Goal: Entertainment & Leisure: Consume media (video, audio)

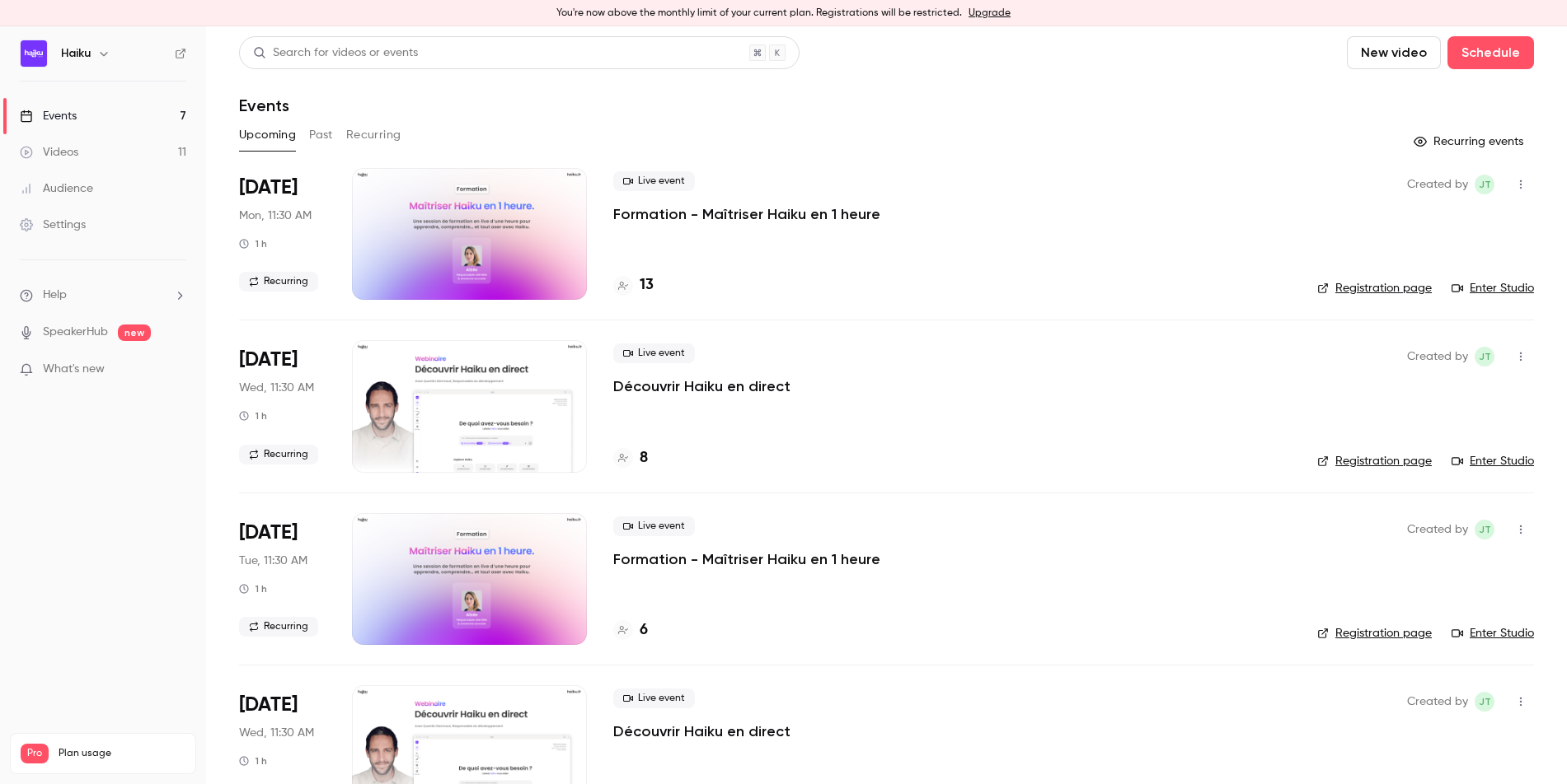
click at [77, 157] on div "Videos" at bounding box center [49, 152] width 59 height 16
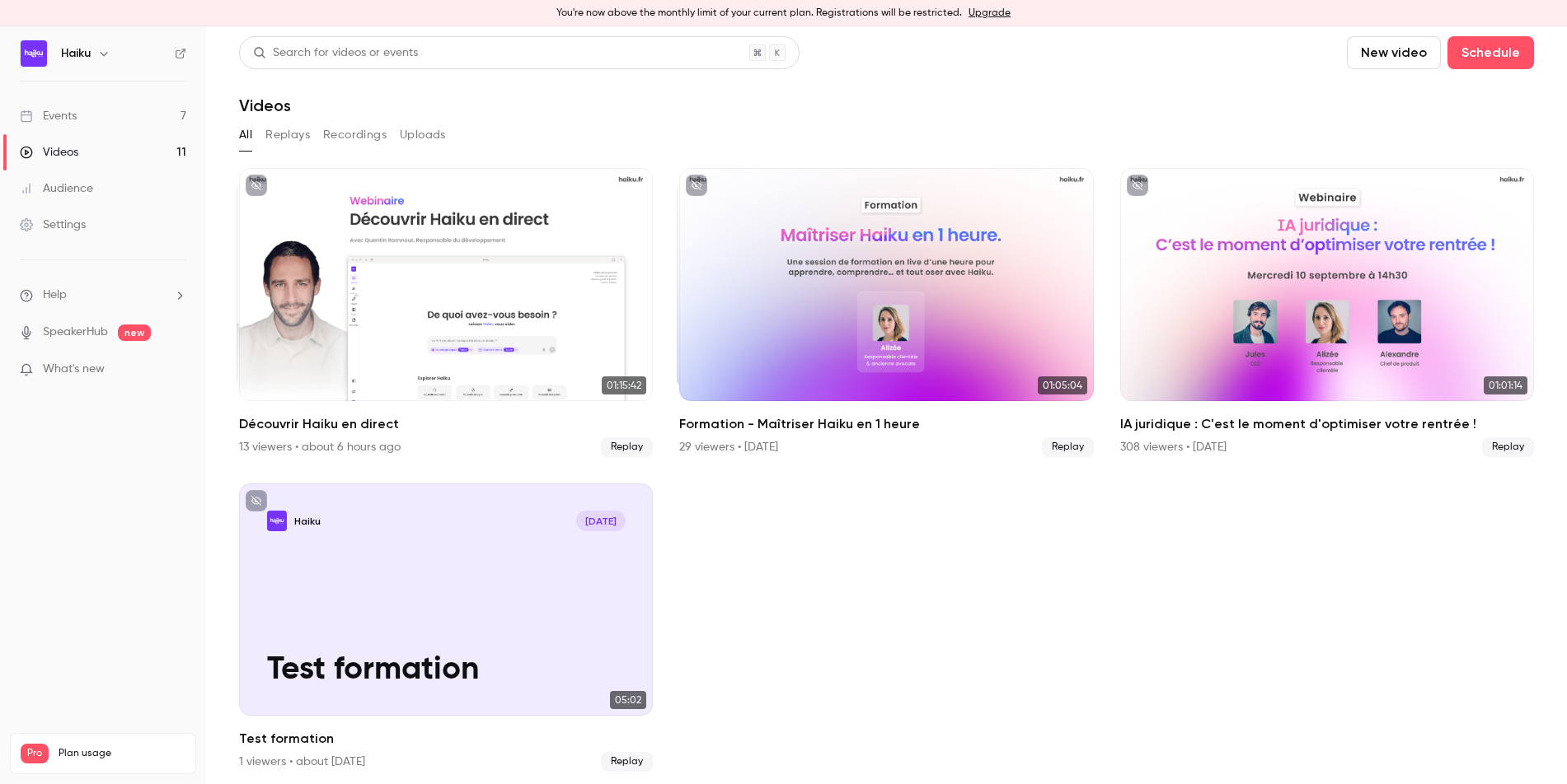
click at [63, 122] on div "Events" at bounding box center [48, 116] width 57 height 16
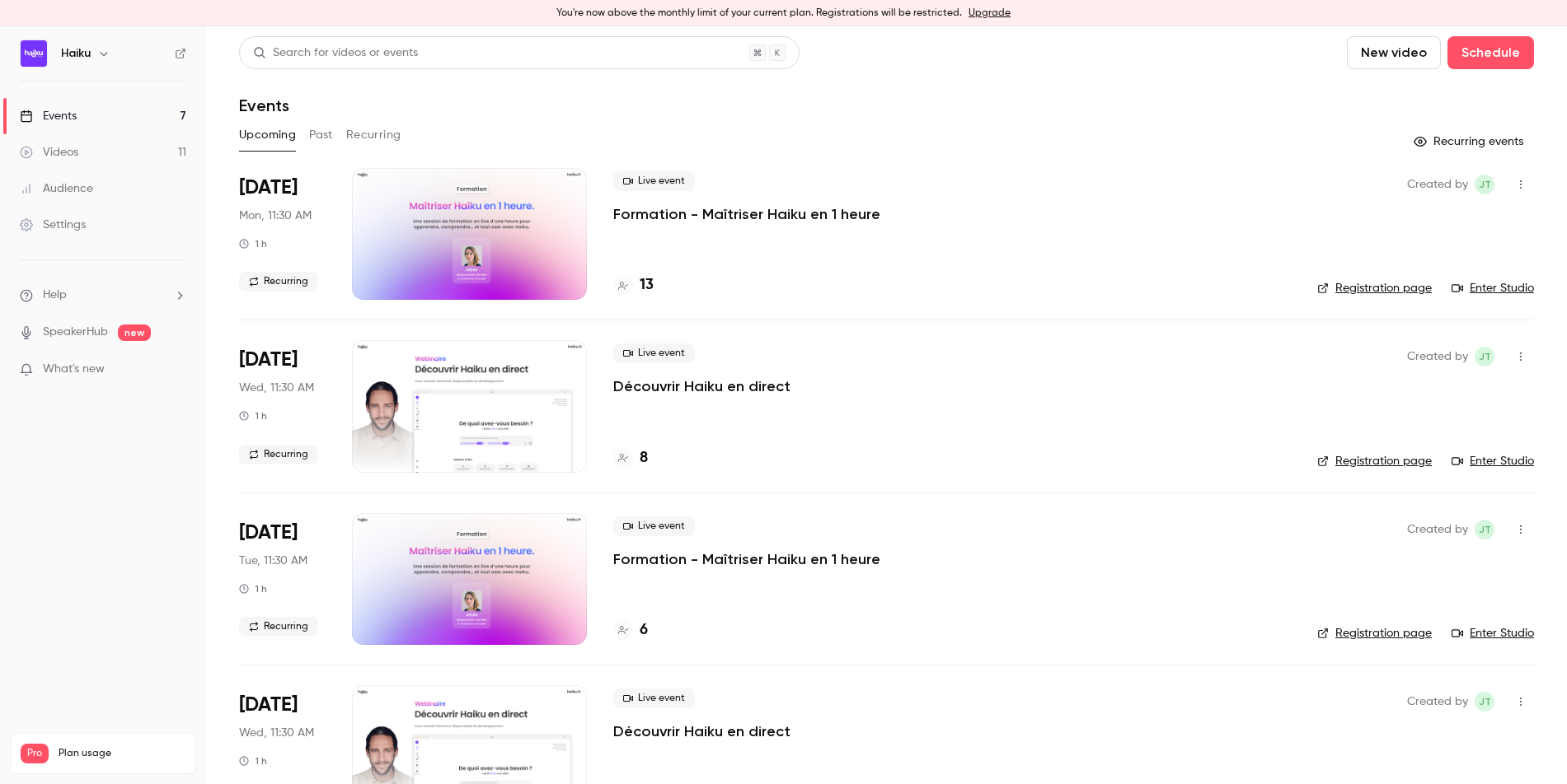
click at [65, 144] on div "Videos" at bounding box center [49, 152] width 59 height 16
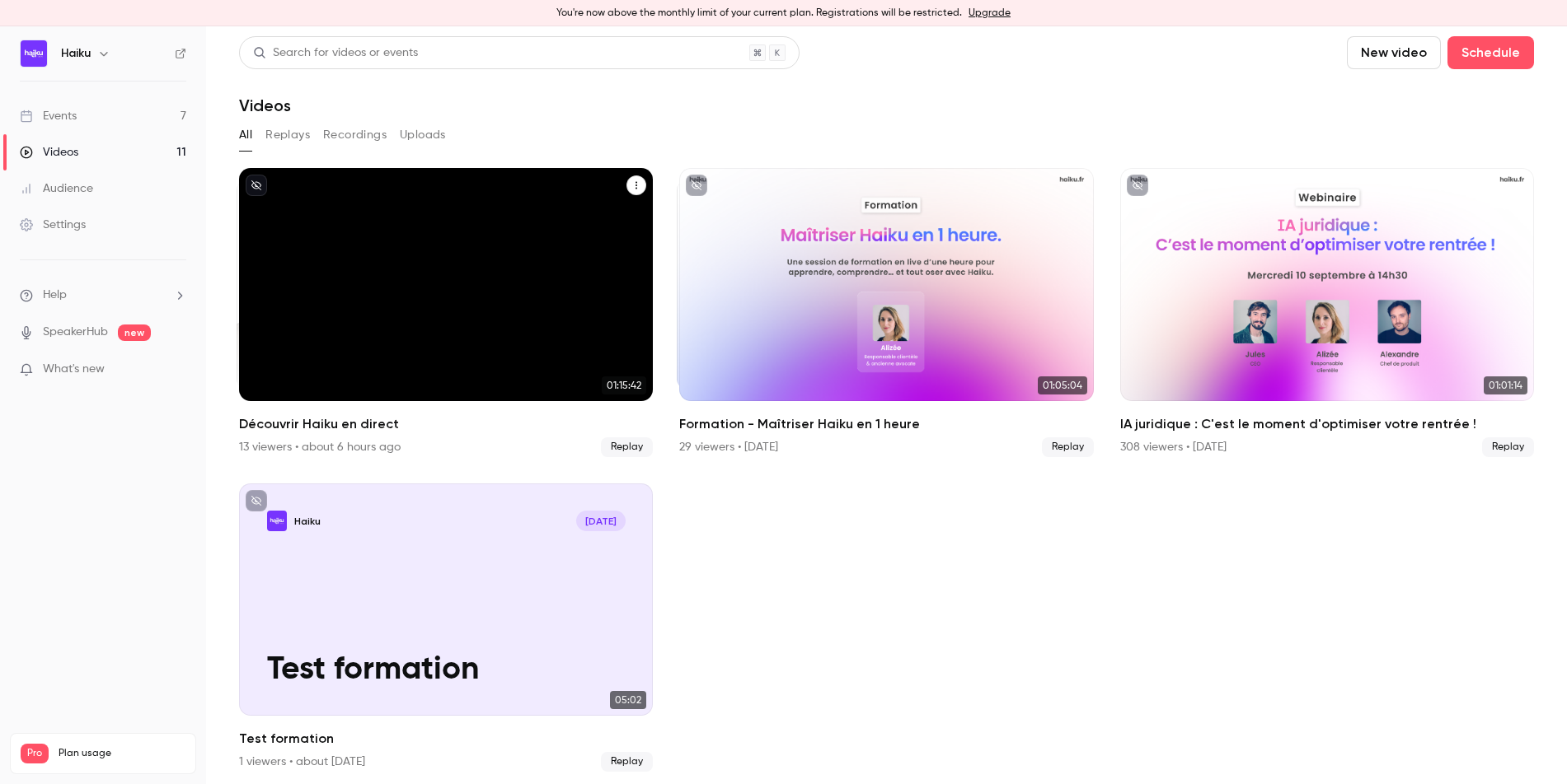
scroll to position [3, 0]
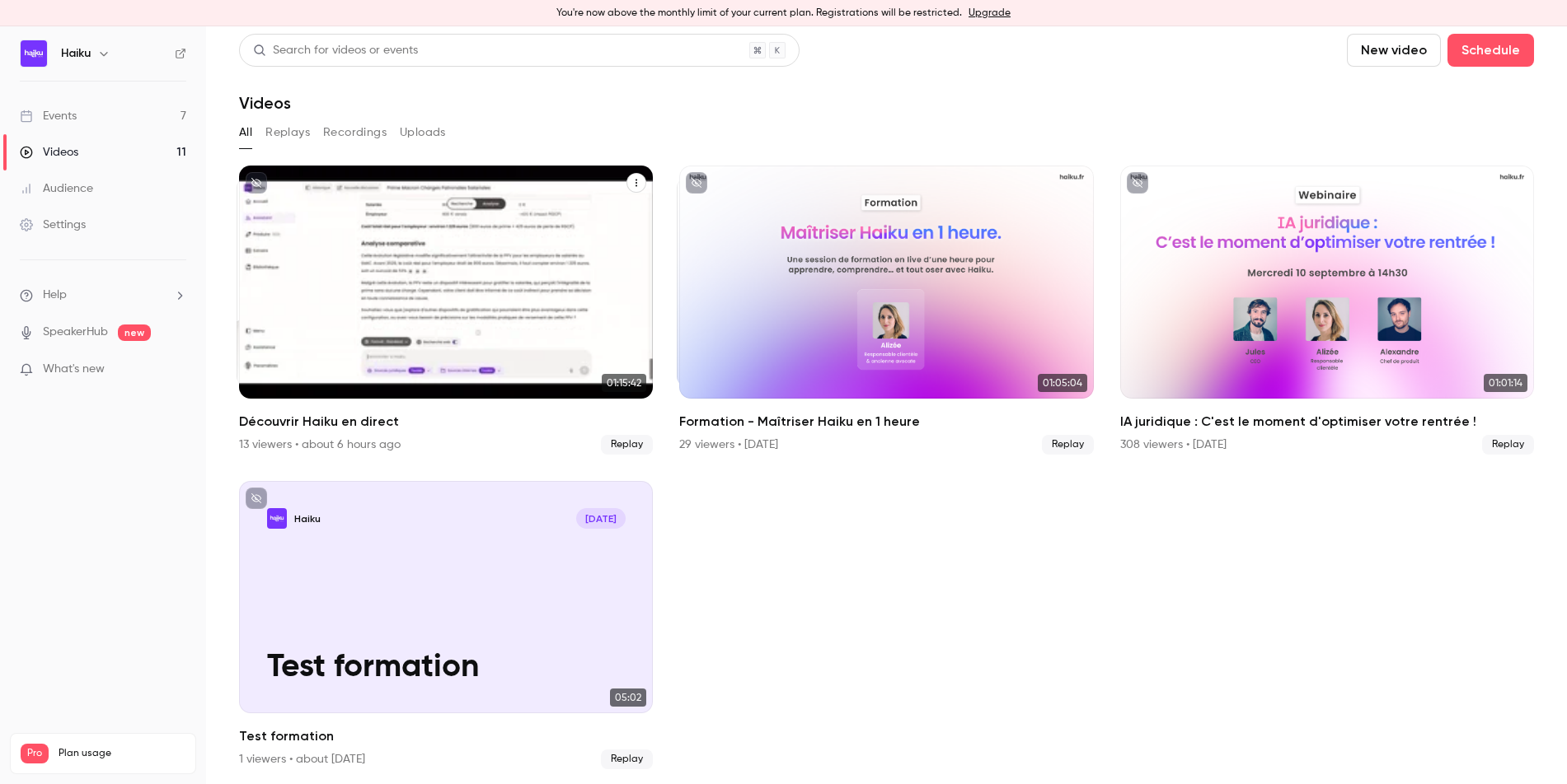
click at [518, 308] on div "Découvrir Haiku en direct" at bounding box center [445, 281] width 414 height 233
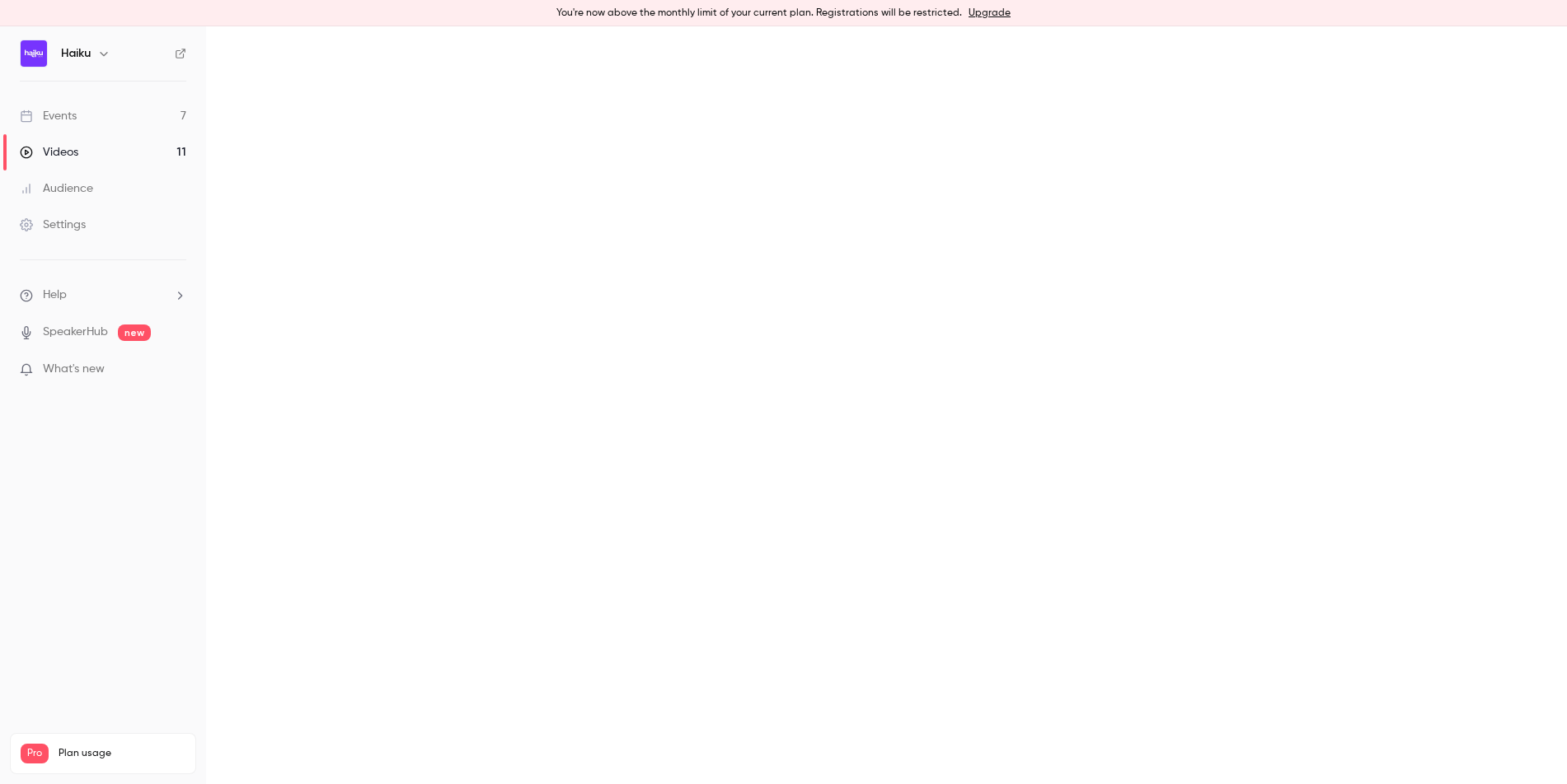
click at [518, 308] on main at bounding box center [886, 405] width 1361 height 757
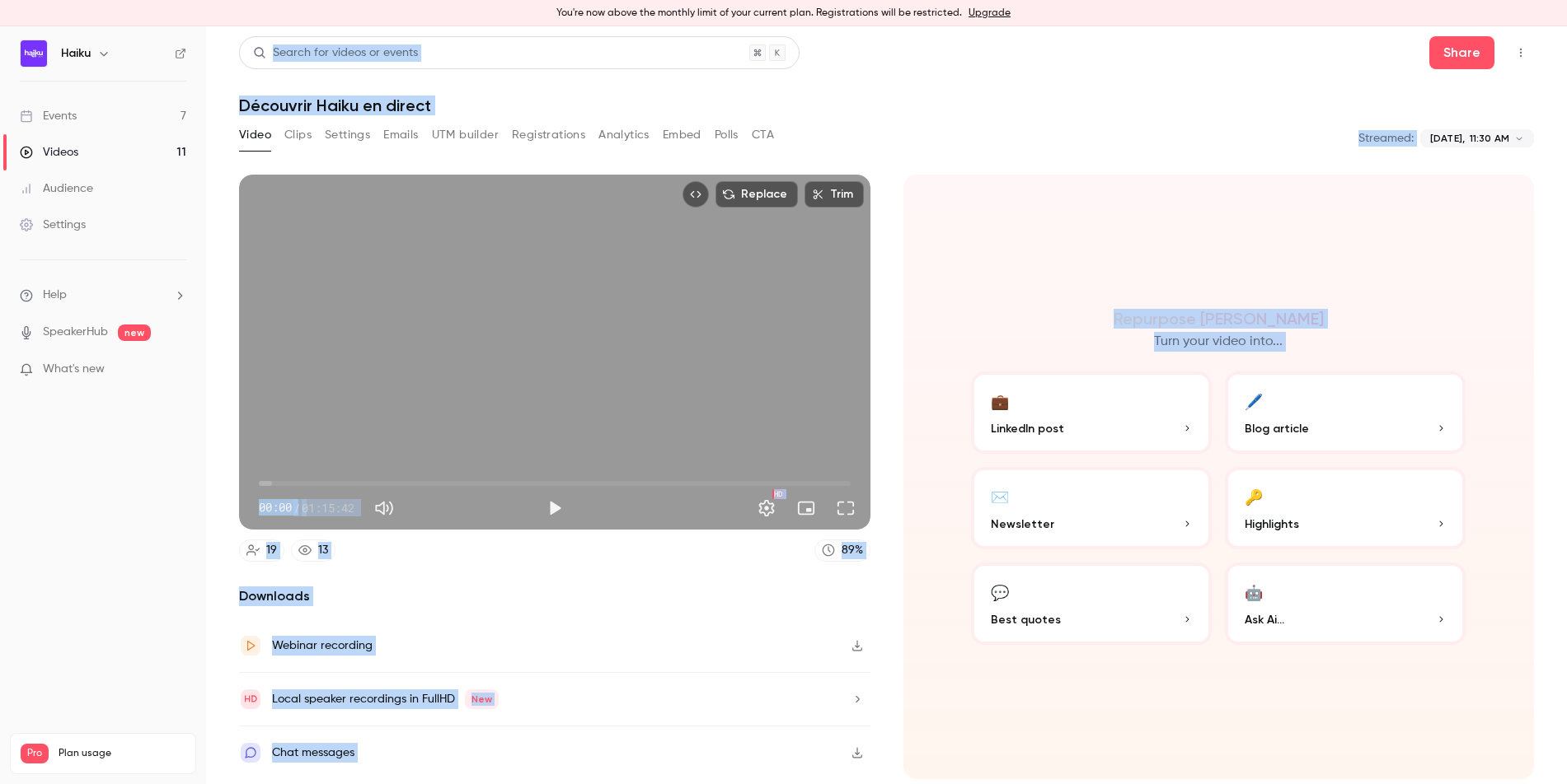
click at [556, 565] on div "Replace Trim 00:00 00:00 / 01:15:42 HD 19 13 89 % Downloads Webinar recording L…" at bounding box center [554, 477] width 631 height 604
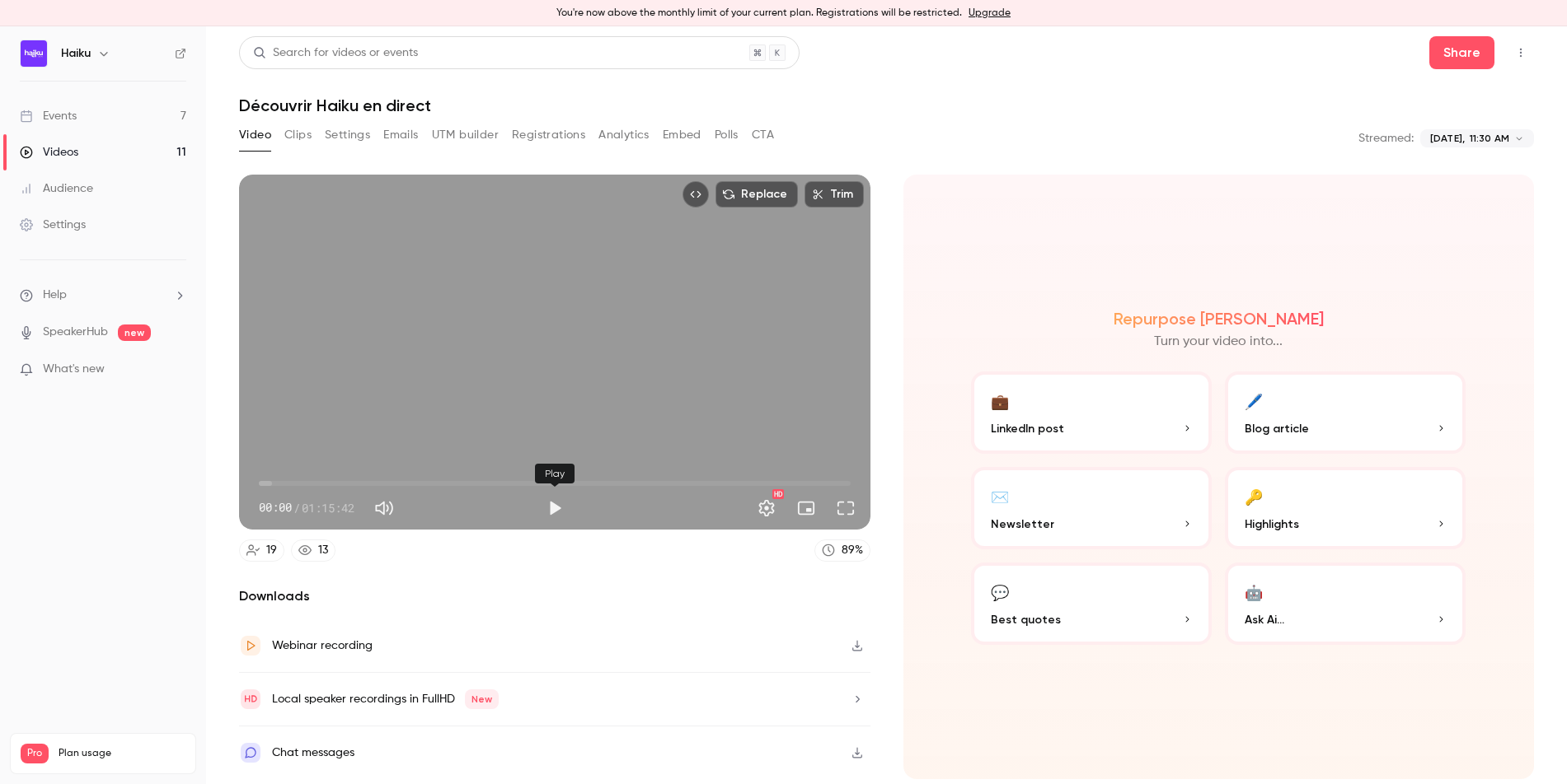
click at [552, 510] on button "Play" at bounding box center [554, 507] width 33 height 33
click at [848, 512] on button "Full screen" at bounding box center [845, 507] width 33 height 33
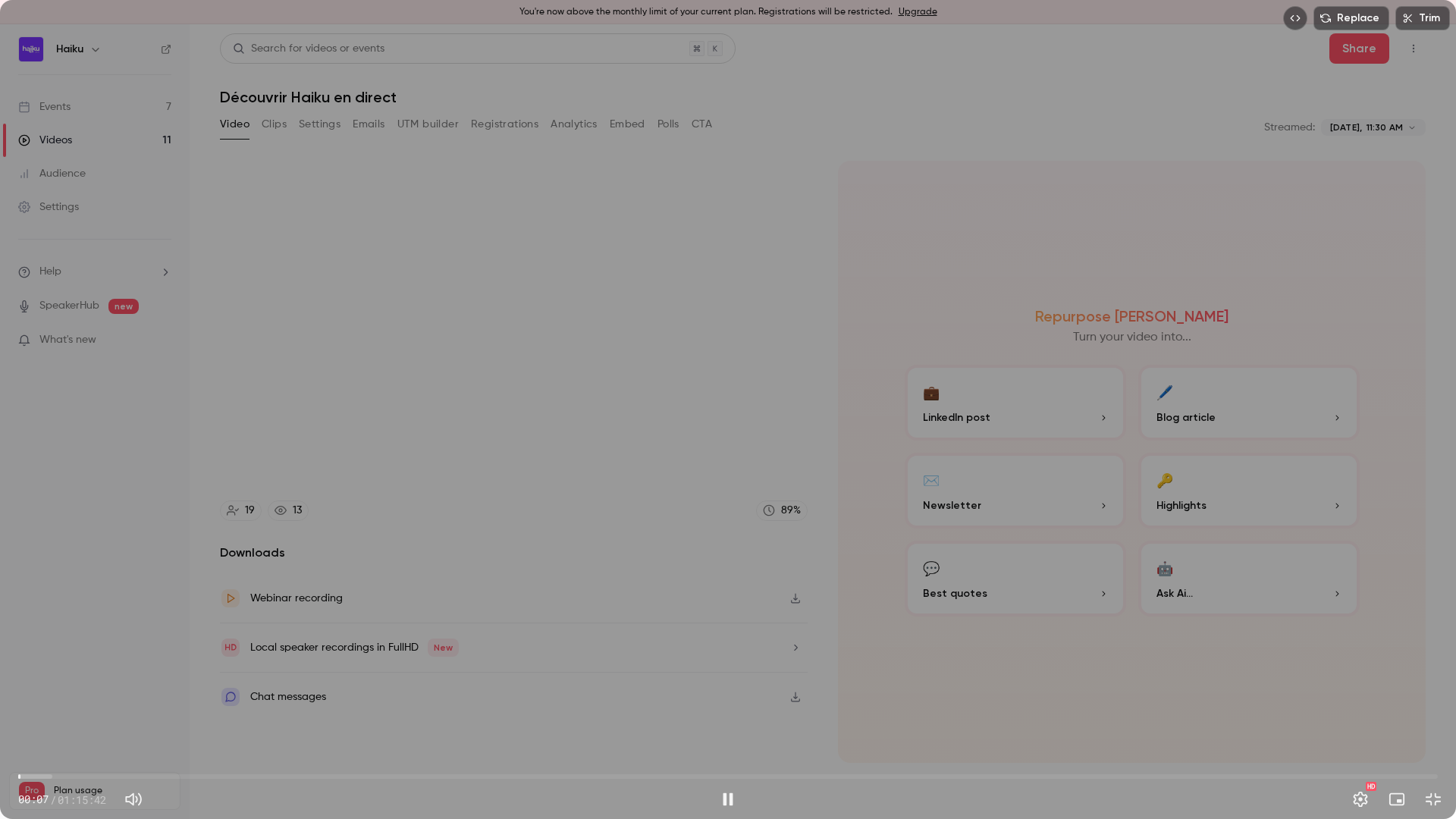
click at [45, 721] on span "00:07" at bounding box center [728, 777] width 1419 height 24
click at [64, 721] on span "01:37" at bounding box center [728, 777] width 1419 height 24
click at [82, 721] on span "02:26" at bounding box center [728, 777] width 1419 height 24
click at [106, 721] on span "03:26" at bounding box center [728, 777] width 1419 height 24
click at [88, 721] on span "04:43" at bounding box center [728, 777] width 1419 height 24
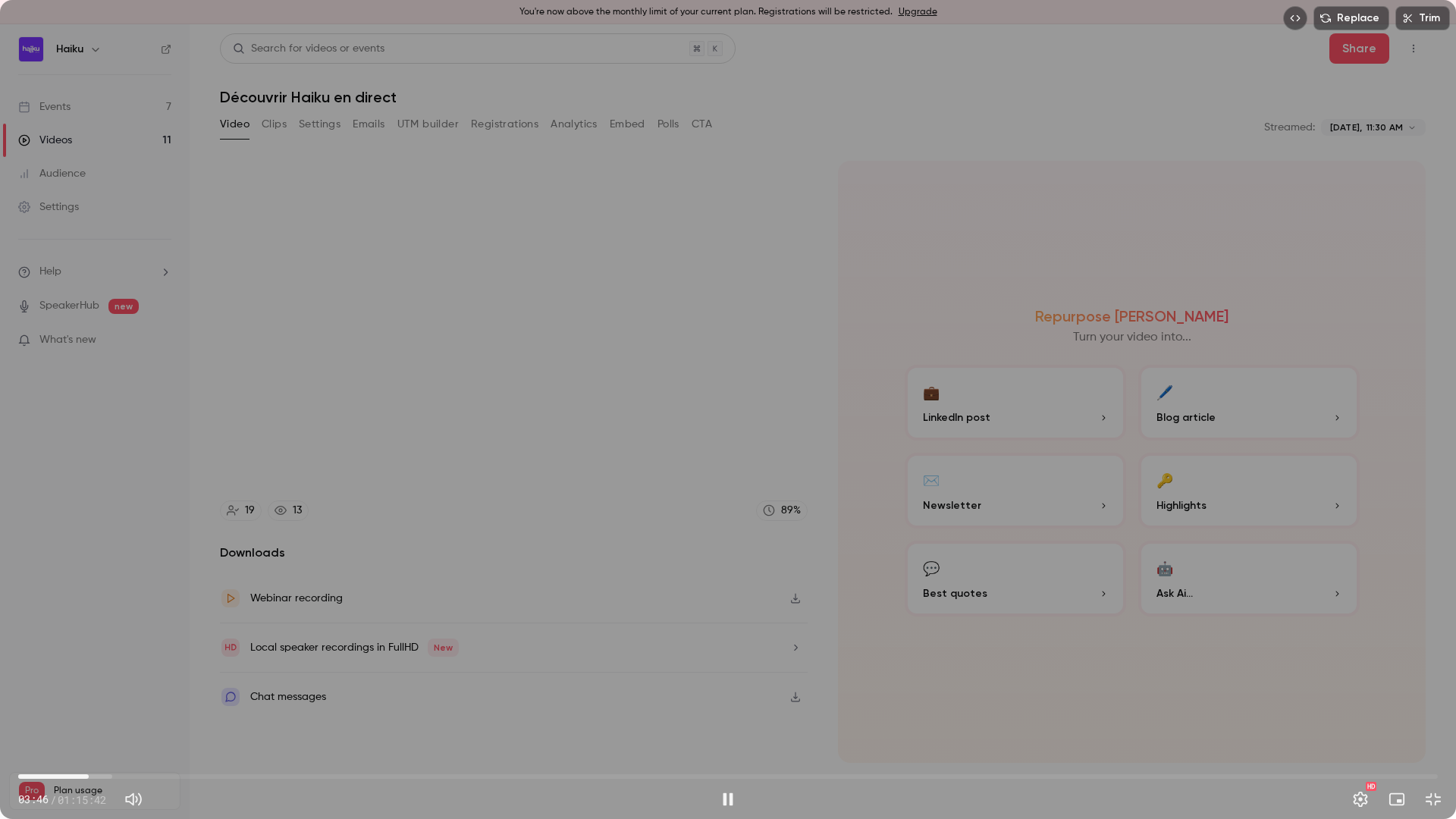
click at [71, 721] on span "03:46" at bounding box center [728, 777] width 1419 height 24
click at [418, 248] on div "Replace Trim 04:17 04:17 / 01:15:42 HD" at bounding box center [728, 410] width 1456 height 819
click at [662, 261] on div "Replace Trim 04:18 04:18 / 01:15:42 HD" at bounding box center [728, 410] width 1456 height 819
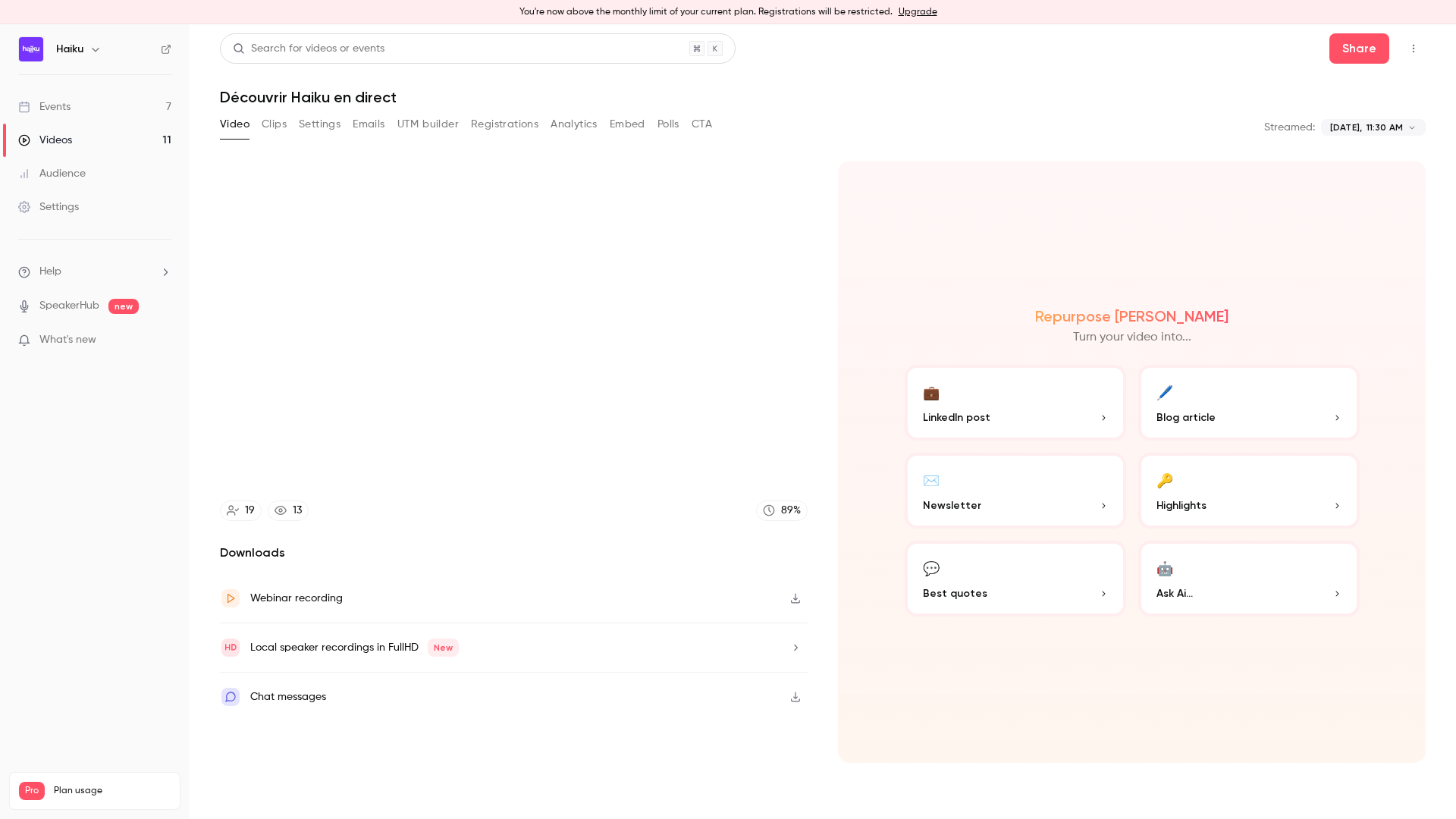
click at [662, 261] on video at bounding box center [728, 410] width 1456 height 819
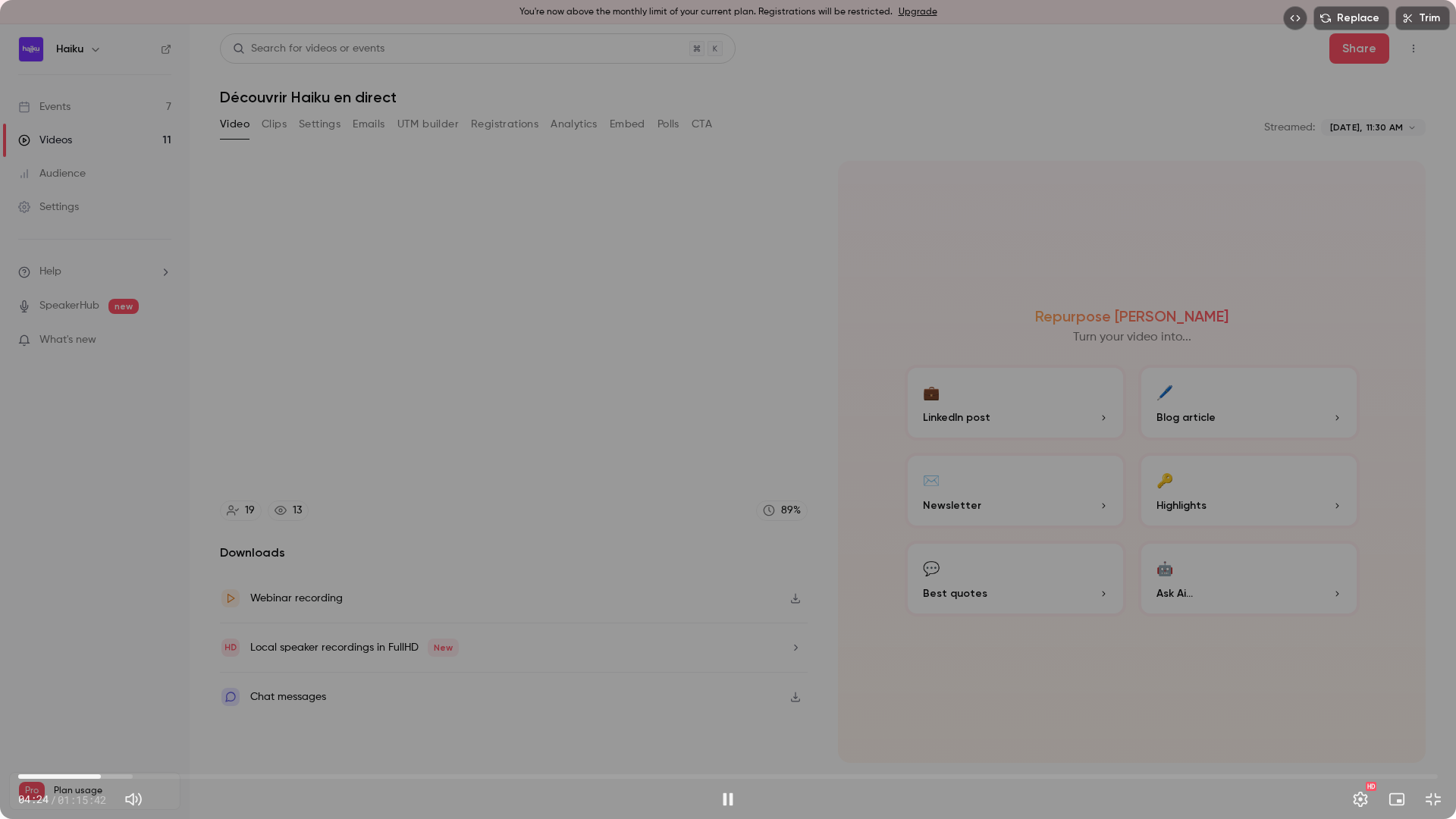
click at [854, 352] on div "Replace Trim 04:24 04:24 / 01:15:42 HD" at bounding box center [728, 410] width 1456 height 819
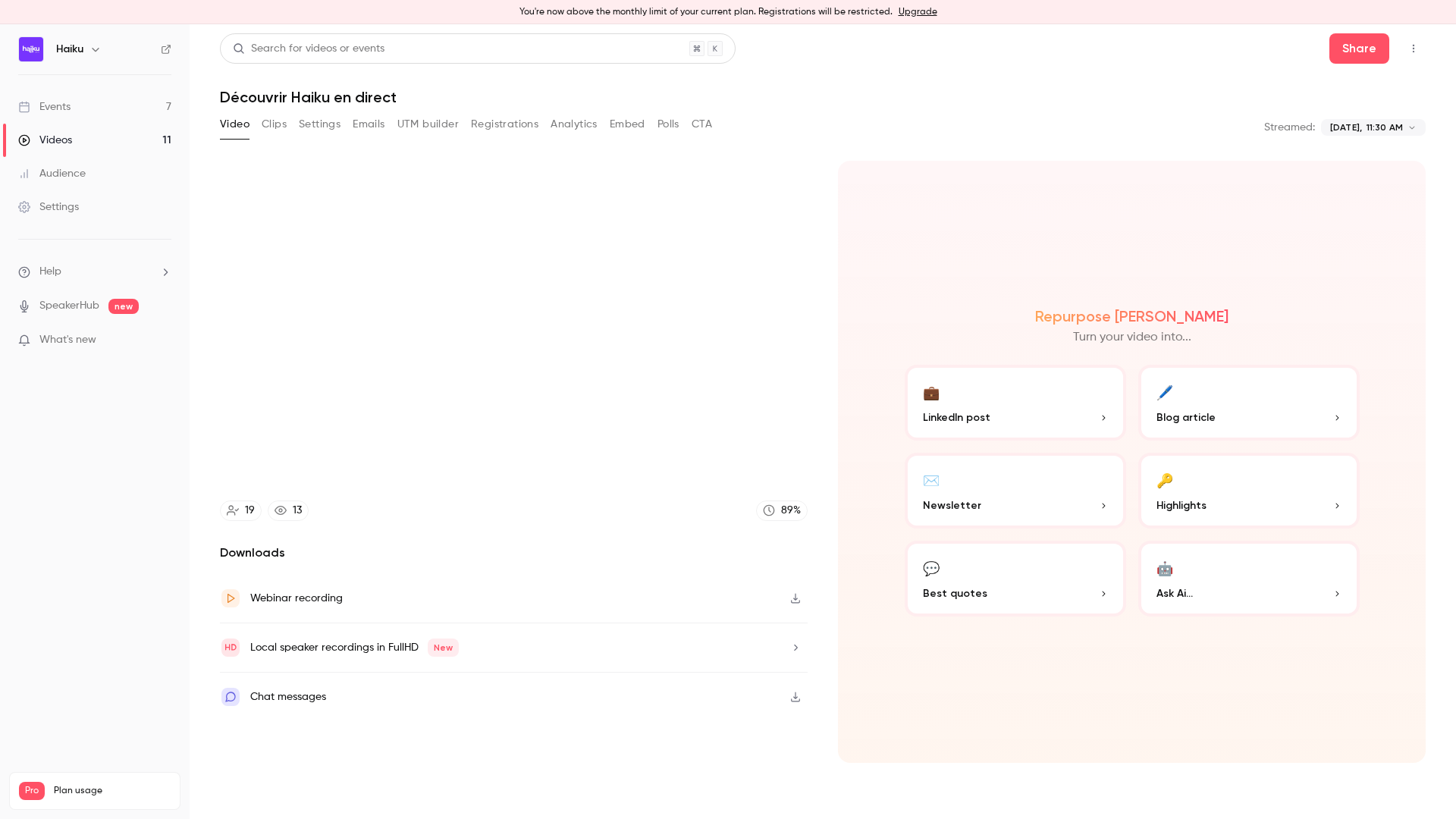
click at [854, 352] on video at bounding box center [728, 410] width 1456 height 819
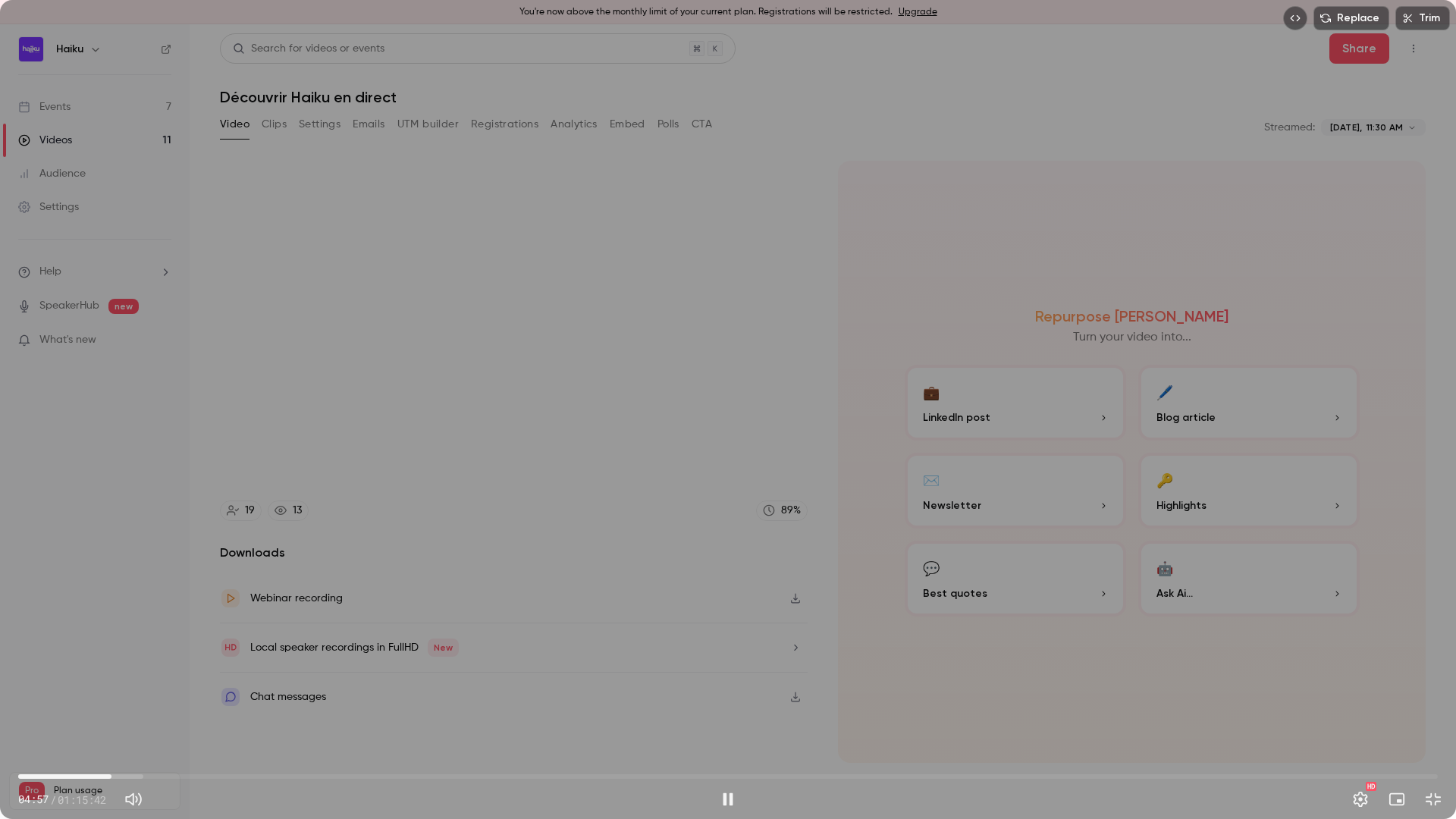
click at [623, 318] on div "Replace Trim 04:57 04:57 / 01:15:42 HD" at bounding box center [728, 410] width 1456 height 819
click at [222, 646] on div "Replace Trim 04:57 04:57 / 01:15:42 HD" at bounding box center [728, 410] width 1456 height 819
click at [222, 646] on div "Replace Trim 04:58 04:58 / 01:15:42 HD" at bounding box center [728, 410] width 1456 height 819
click at [109, 721] on span "04:51" at bounding box center [108, 776] width 4 height 4
click at [105, 721] on span "04:36" at bounding box center [104, 776] width 4 height 4
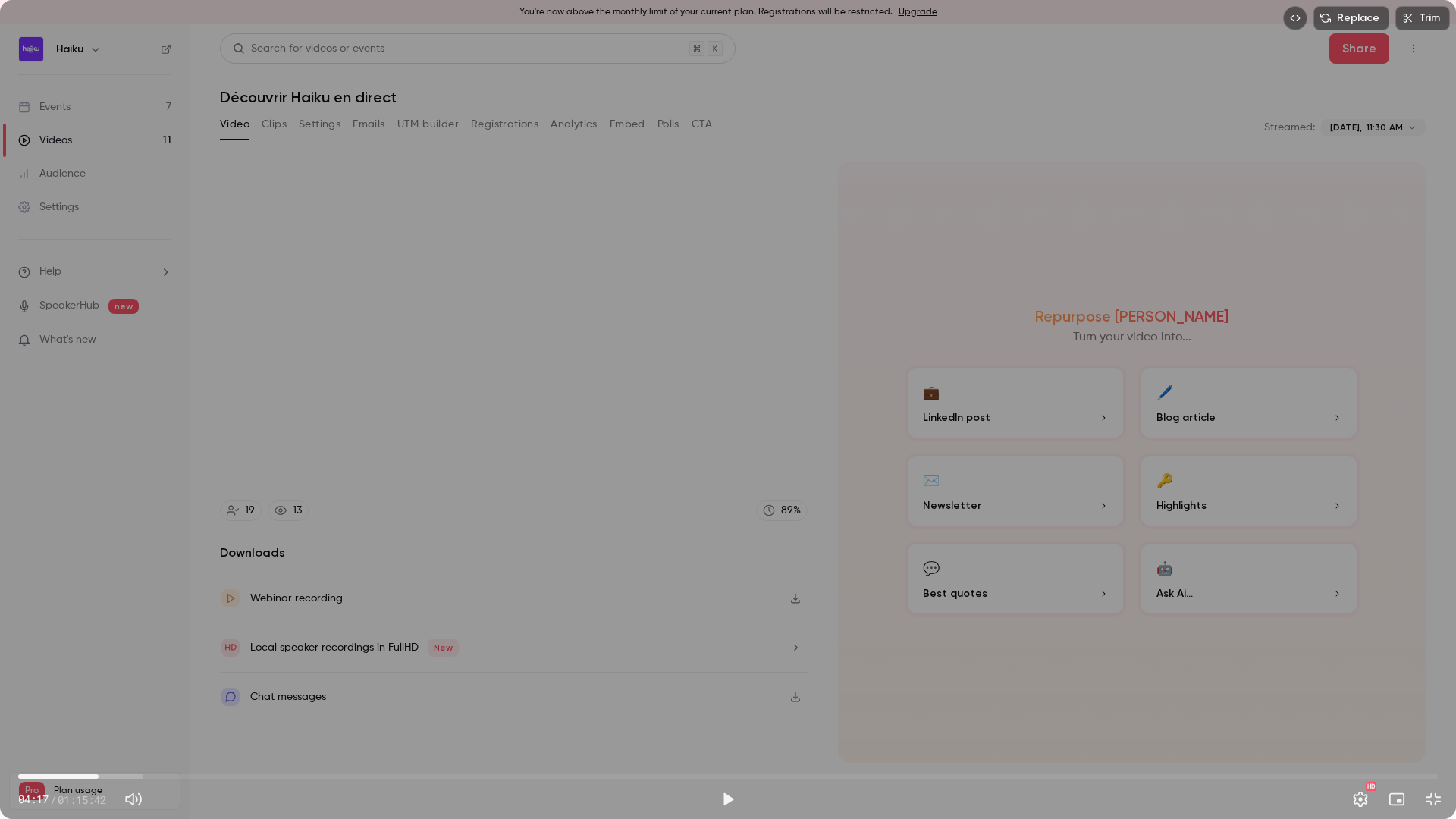
click at [99, 721] on span "04:17" at bounding box center [98, 776] width 4 height 4
click at [210, 574] on div "Replace Trim 04:17 04:17 / 01:15:42 HD" at bounding box center [728, 410] width 1456 height 819
click at [410, 651] on div "Replace Trim 04:44 04:44 / 01:15:42 HD" at bounding box center [728, 410] width 1456 height 819
click at [739, 721] on button "Play" at bounding box center [728, 799] width 31 height 31
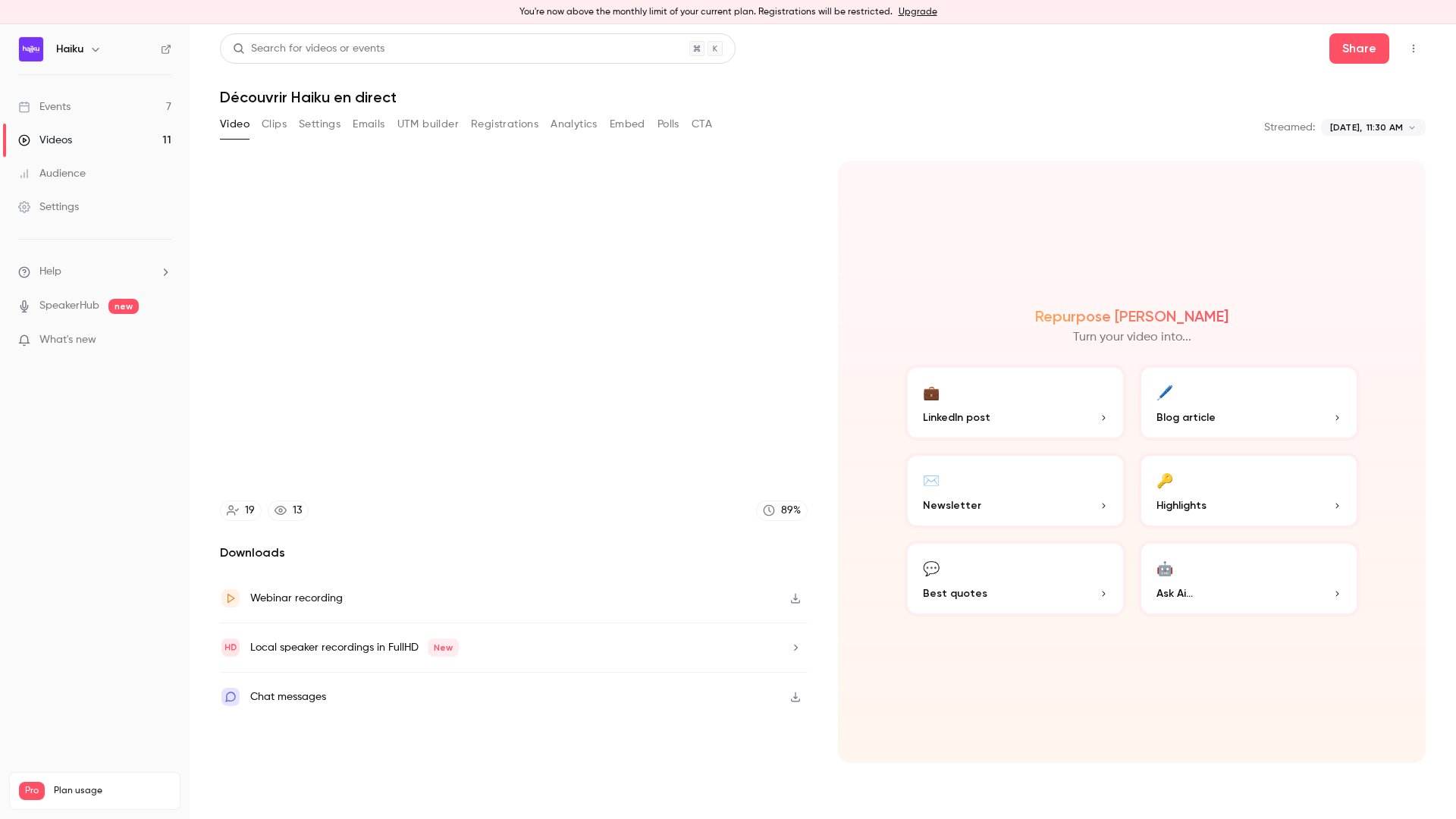
drag, startPoint x: 723, startPoint y: 644, endPoint x: 857, endPoint y: 604, distance: 139.8
click at [725, 644] on div "Replace Trim 05:18 05:18 / 01:15:42 HD" at bounding box center [728, 410] width 1456 height 819
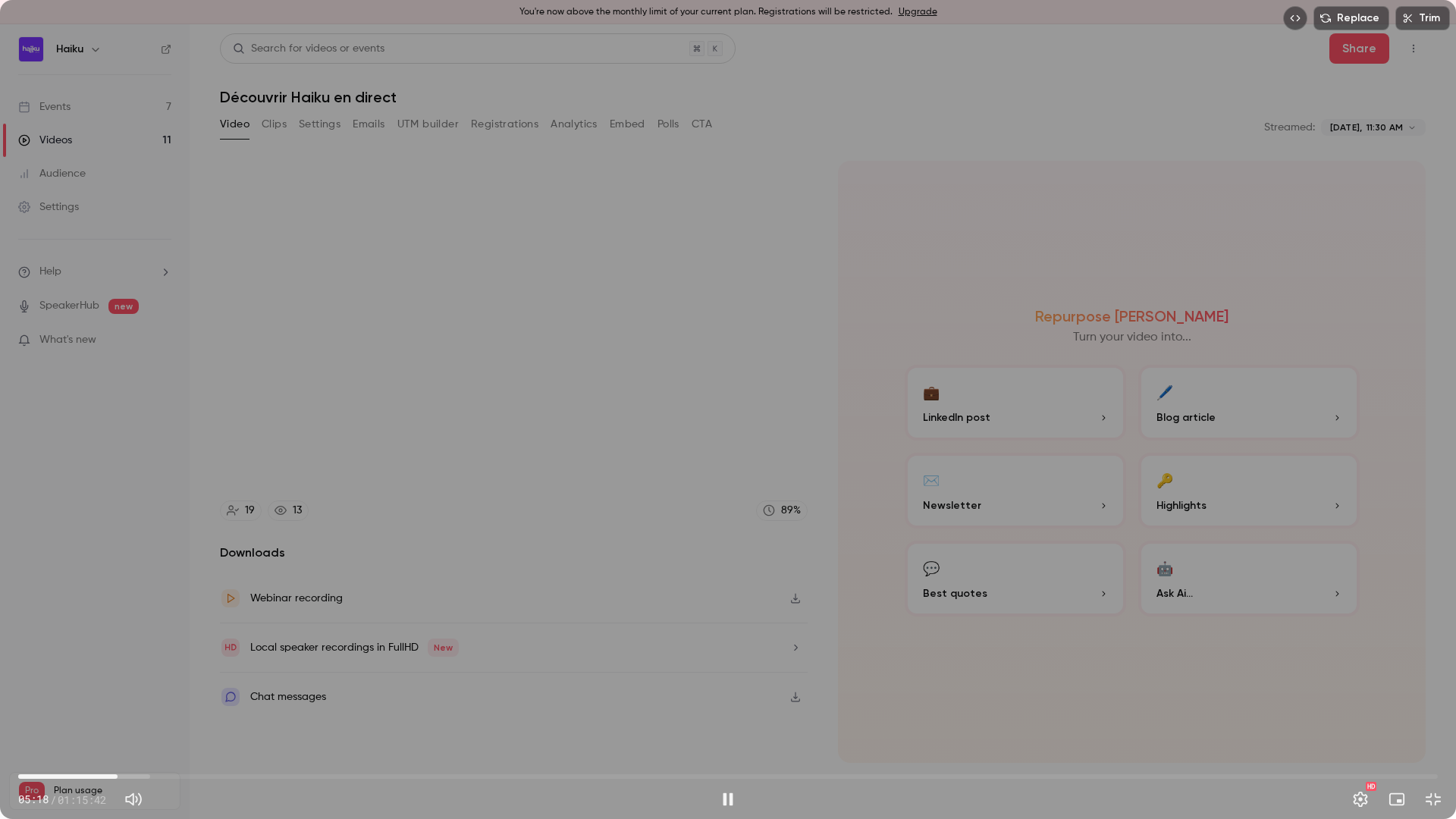
click at [851, 588] on div "Replace Trim 05:18 05:18 / 01:15:42 HD" at bounding box center [728, 410] width 1456 height 819
click at [882, 454] on div "Replace Trim 05:18 05:18 / 01:15:42 HD" at bounding box center [728, 410] width 1456 height 819
click at [727, 721] on button "Pause" at bounding box center [728, 799] width 31 height 31
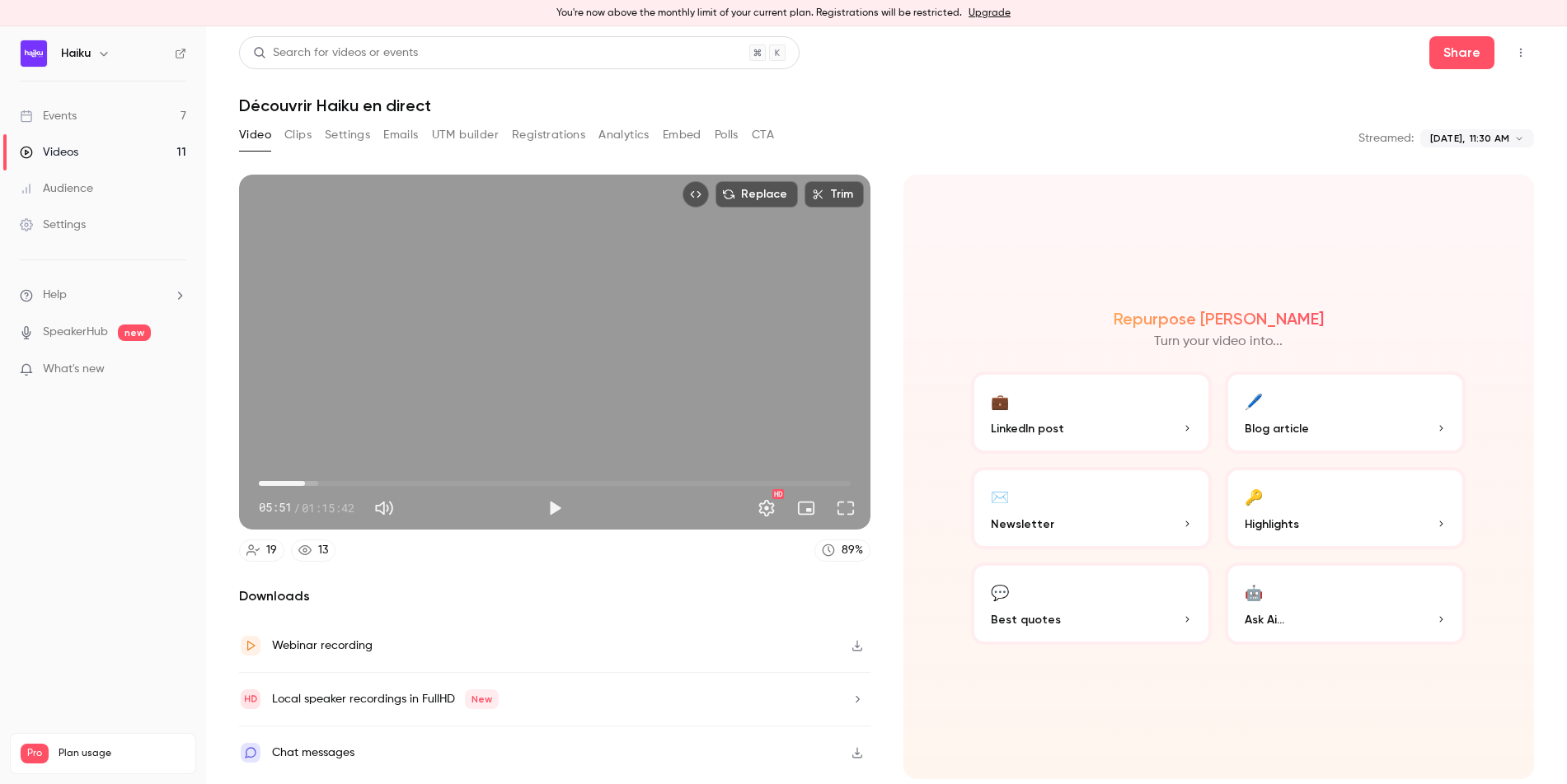
click at [552, 332] on div "Replace Trim 05:51 05:51 / 01:15:42 HD" at bounding box center [554, 353] width 631 height 355
click at [559, 503] on button "Pause" at bounding box center [554, 507] width 33 height 33
click at [302, 483] on span "05:54" at bounding box center [304, 483] width 5 height 5
click at [563, 500] on button "Play" at bounding box center [554, 507] width 33 height 33
click at [525, 322] on div "Replace Trim 05:58 05:58 / 01:15:42 HD" at bounding box center [554, 353] width 631 height 355
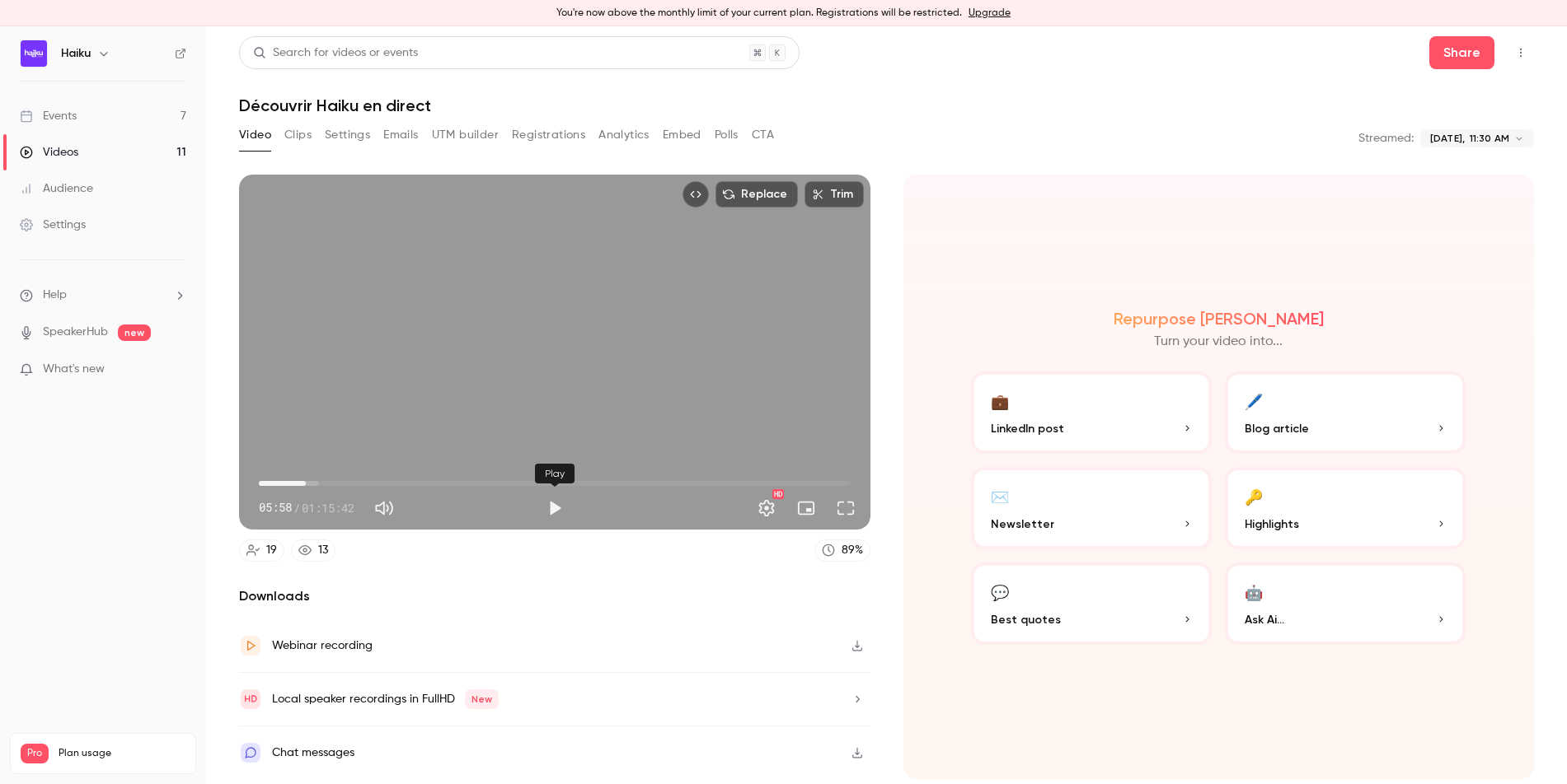
click at [553, 509] on button "Play" at bounding box center [554, 507] width 33 height 33
click at [320, 485] on span "07:54" at bounding box center [554, 484] width 591 height 27
click at [319, 483] on span "07:42" at bounding box center [319, 483] width 5 height 5
click at [319, 483] on span "07:35" at bounding box center [318, 483] width 5 height 5
click at [316, 485] on span "07:16" at bounding box center [315, 483] width 5 height 5
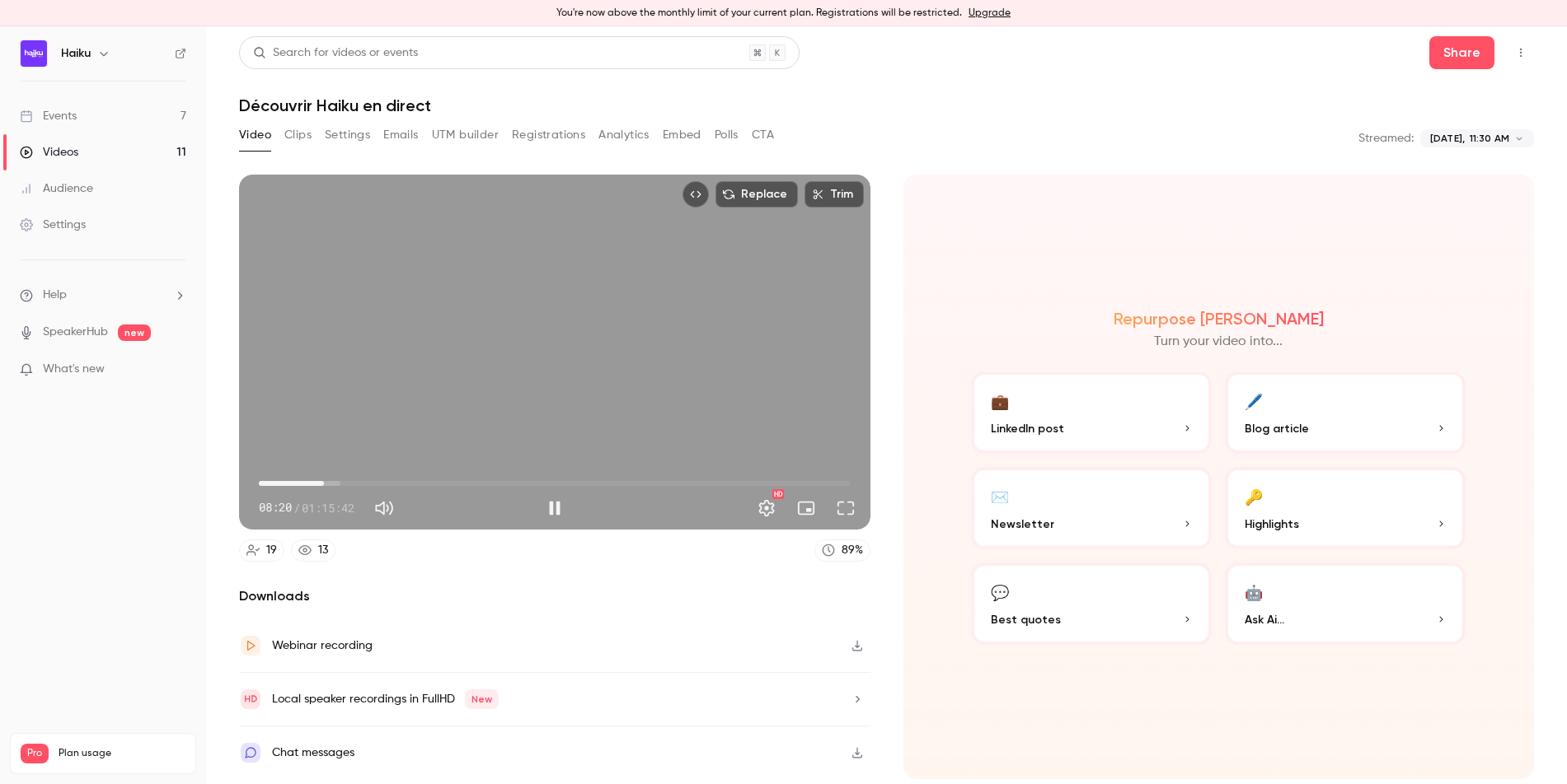
click at [324, 485] on span "08:20" at bounding box center [323, 483] width 5 height 5
click at [435, 367] on div "Replace Trim 11:10 11:10 / 01:15:42 HD" at bounding box center [554, 353] width 631 height 355
click at [558, 508] on button "Play" at bounding box center [554, 507] width 33 height 33
click at [363, 484] on span "13:24" at bounding box center [554, 484] width 591 height 27
click at [380, 484] on span "15:30" at bounding box center [554, 484] width 591 height 27
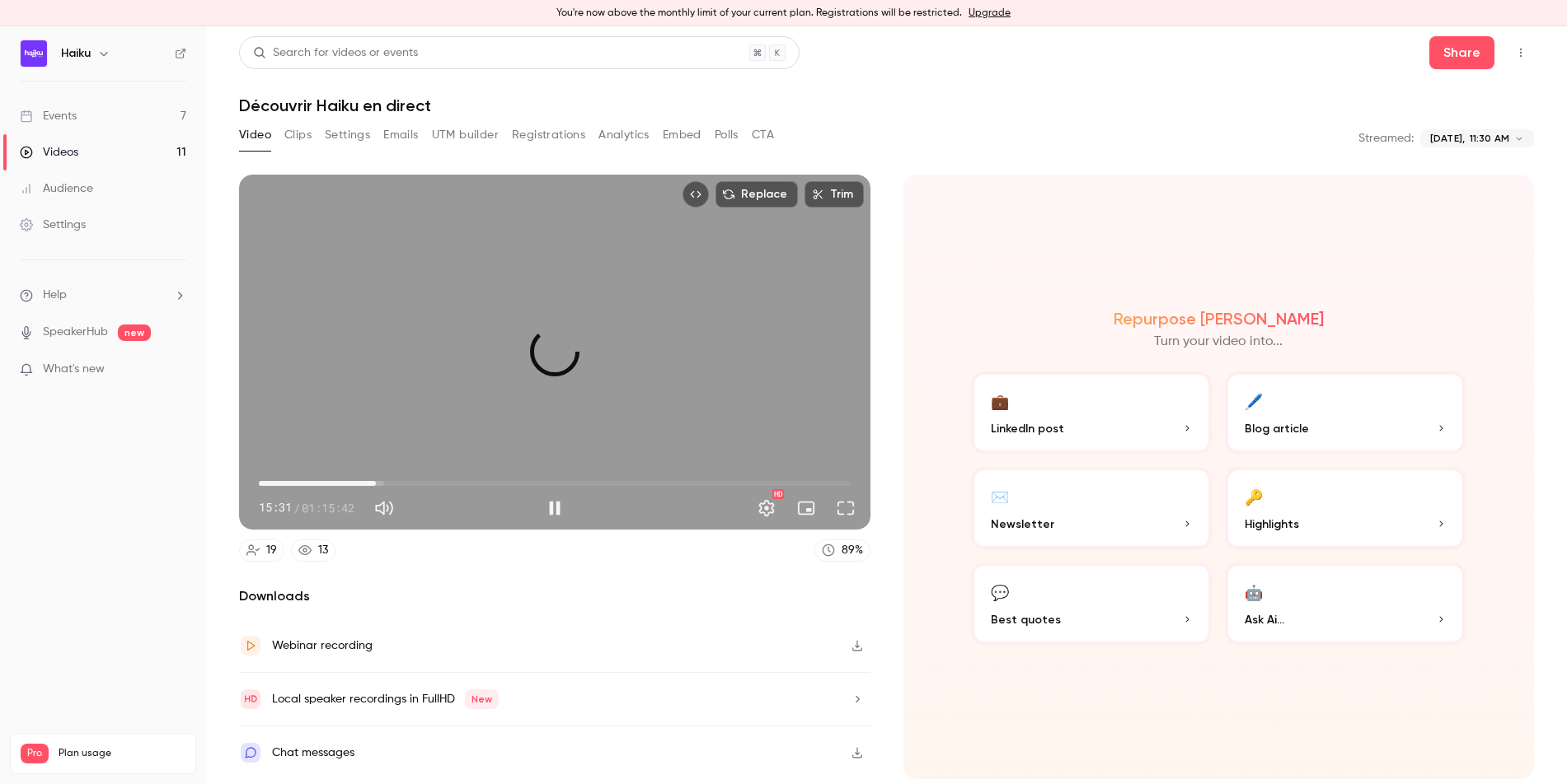
click at [376, 483] on span "14:59" at bounding box center [376, 483] width 5 height 5
click at [374, 483] on span "14:40" at bounding box center [373, 483] width 5 height 5
click at [369, 483] on span "14:08" at bounding box center [369, 483] width 5 height 5
click at [372, 484] on span "14:09" at bounding box center [369, 483] width 5 height 5
click at [553, 510] on button "Pause" at bounding box center [554, 507] width 33 height 33
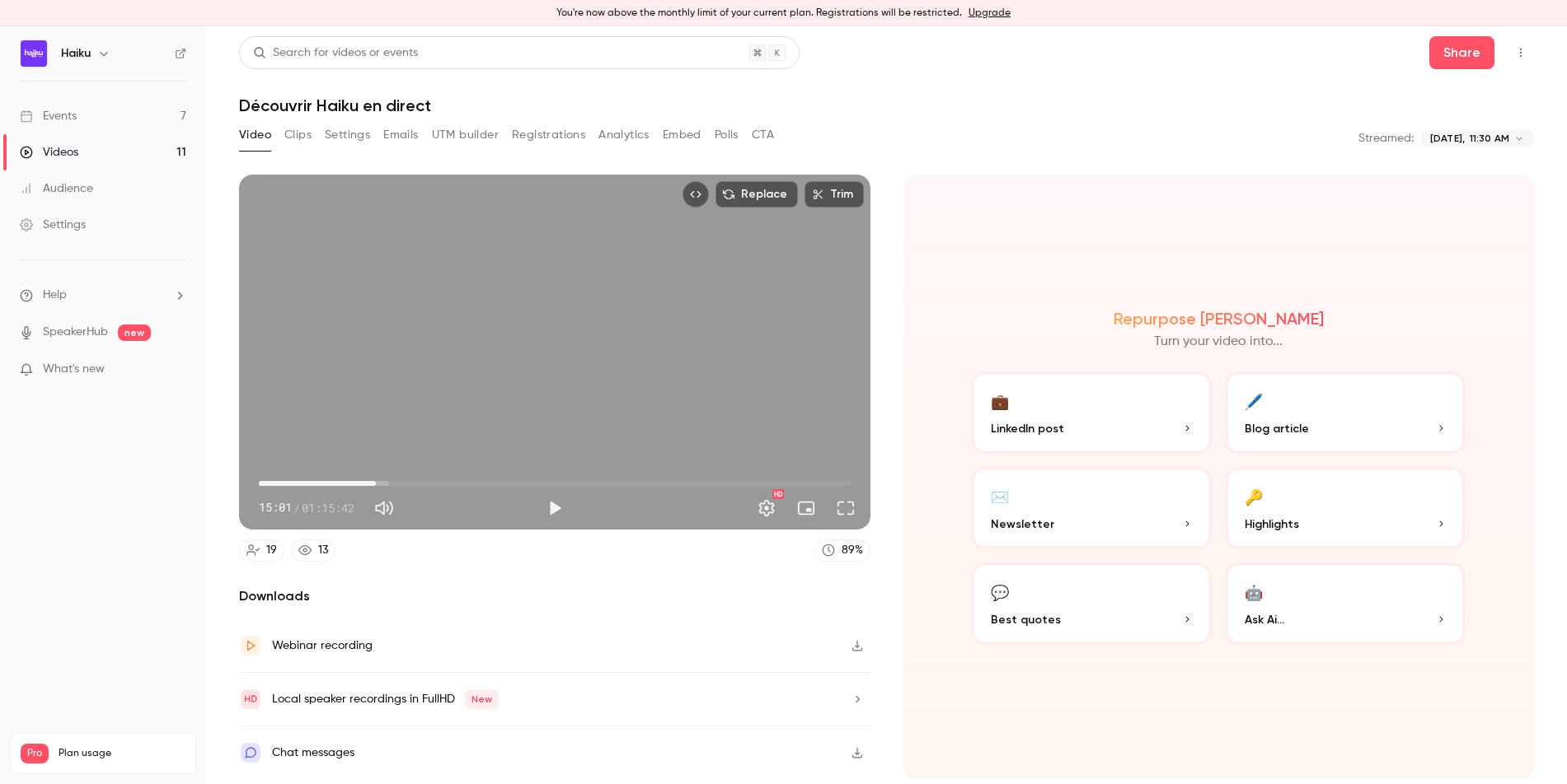
click at [447, 402] on div "Replace Trim 15:01 15:01 / 01:15:42 HD" at bounding box center [554, 353] width 631 height 355
click at [516, 267] on div "Replace Trim 15:05 15:05 / 01:15:42 HD" at bounding box center [554, 353] width 631 height 355
click at [515, 272] on div "Replace Trim 15:05 15:05 / 01:15:42 HD" at bounding box center [554, 353] width 631 height 355
click at [397, 485] on span "17:37" at bounding box center [554, 484] width 591 height 27
click at [410, 487] on span "19:18" at bounding box center [554, 484] width 591 height 27
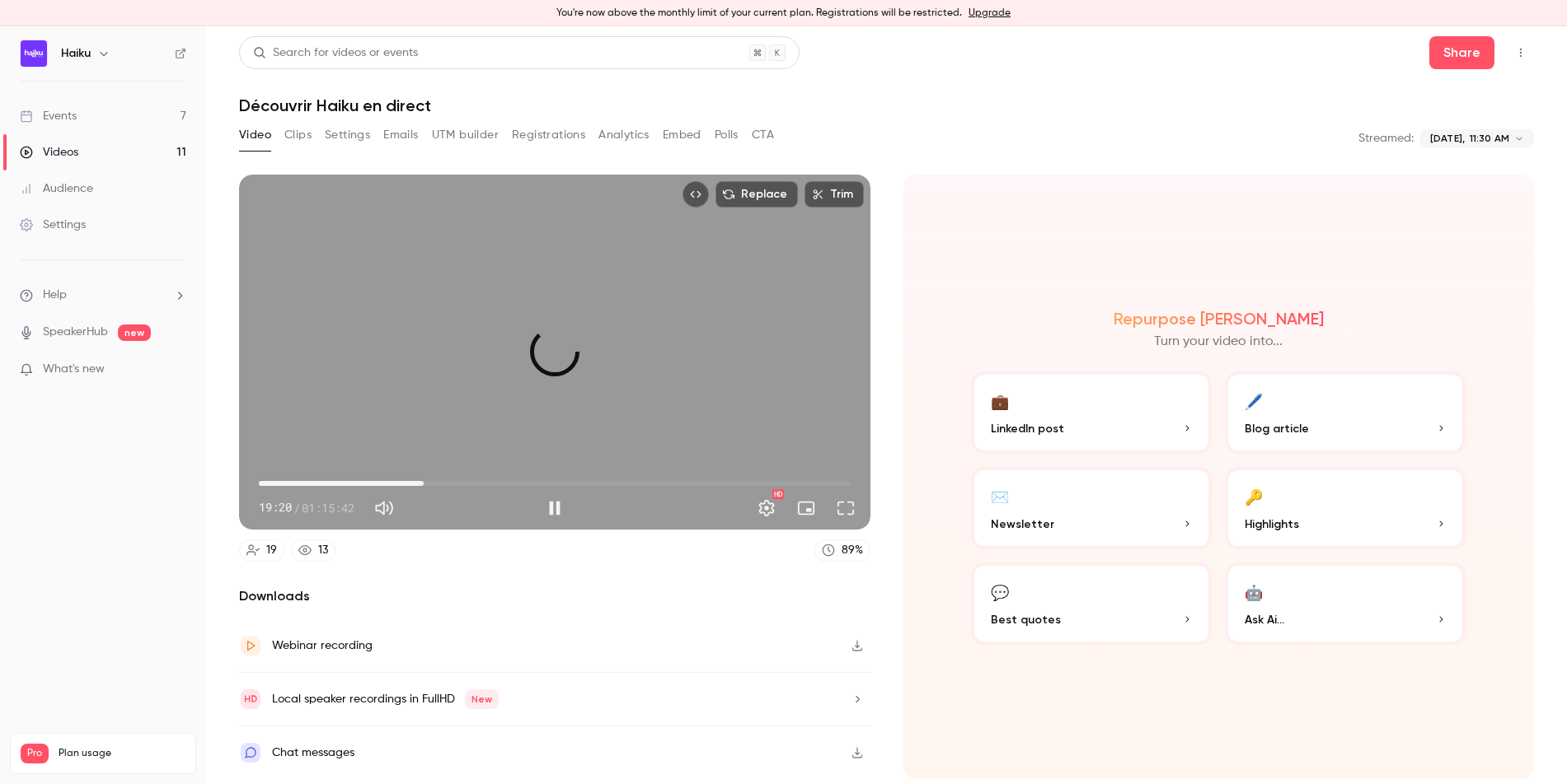
click at [423, 486] on span "21:06" at bounding box center [554, 484] width 591 height 27
click at [422, 482] on span "21:10" at bounding box center [424, 483] width 5 height 5
click at [450, 380] on div "Replace Trim 24:01 24:01 / 01:15:42 HD" at bounding box center [554, 353] width 631 height 355
click at [580, 298] on div "Replace Trim 24:01 24:01 / 01:15:42 HD" at bounding box center [554, 353] width 631 height 355
click at [634, 307] on div "Replace Trim 24:15 24:15 / 01:15:42 HD" at bounding box center [554, 353] width 631 height 355
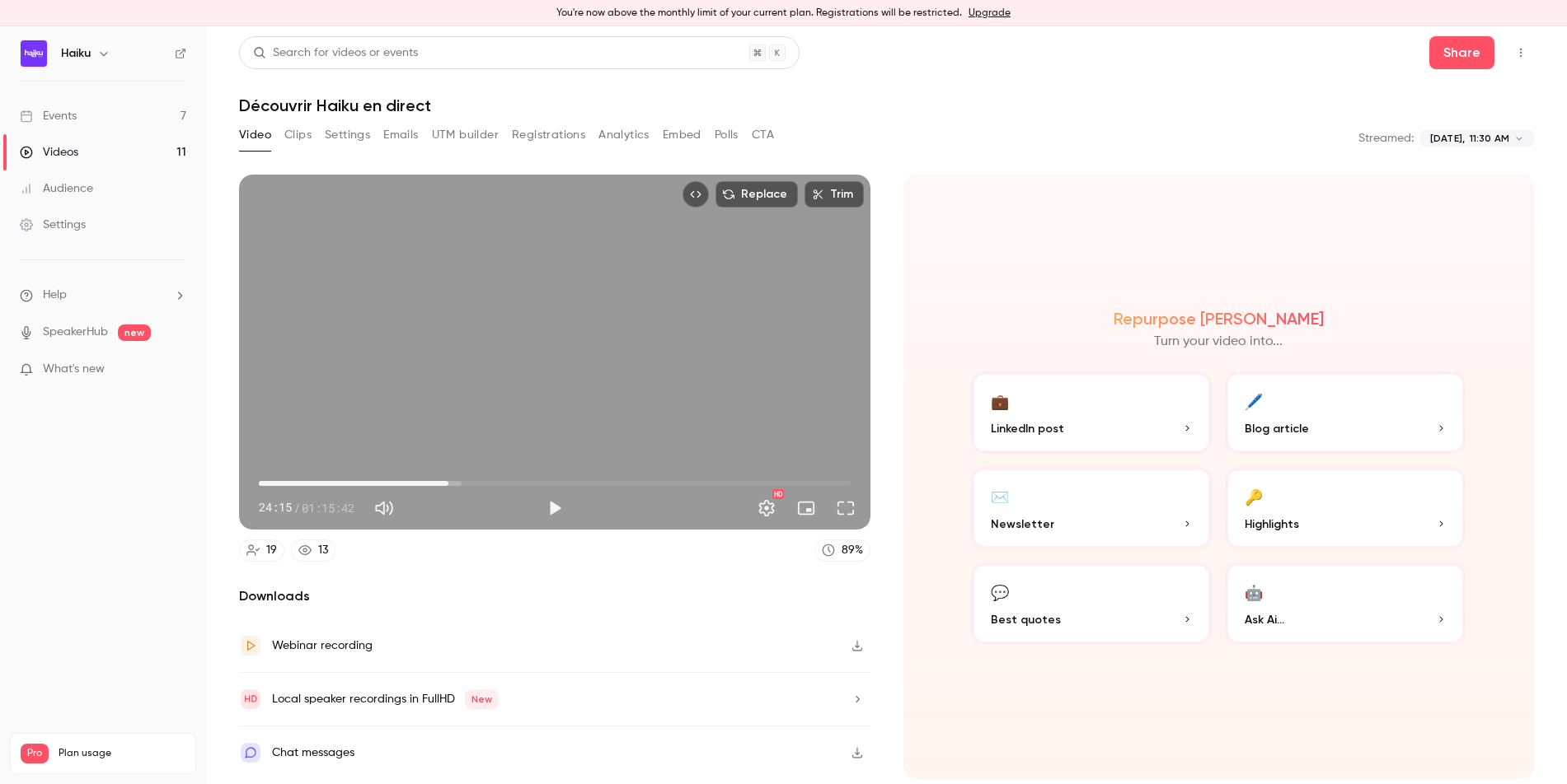
click at [629, 288] on div "Replace Trim 24:15 24:15 / 01:15:42 HD" at bounding box center [554, 353] width 631 height 355
click at [584, 343] on div "Replace Trim 24:16 24:16 / 01:15:42 HD" at bounding box center [554, 353] width 631 height 355
click at [596, 346] on div "Replace Trim 24:16 24:16 / 01:15:42 HD" at bounding box center [554, 353] width 631 height 355
click at [566, 307] on div "Replace Trim 24:17 24:17 / 01:15:42 HD" at bounding box center [554, 353] width 631 height 355
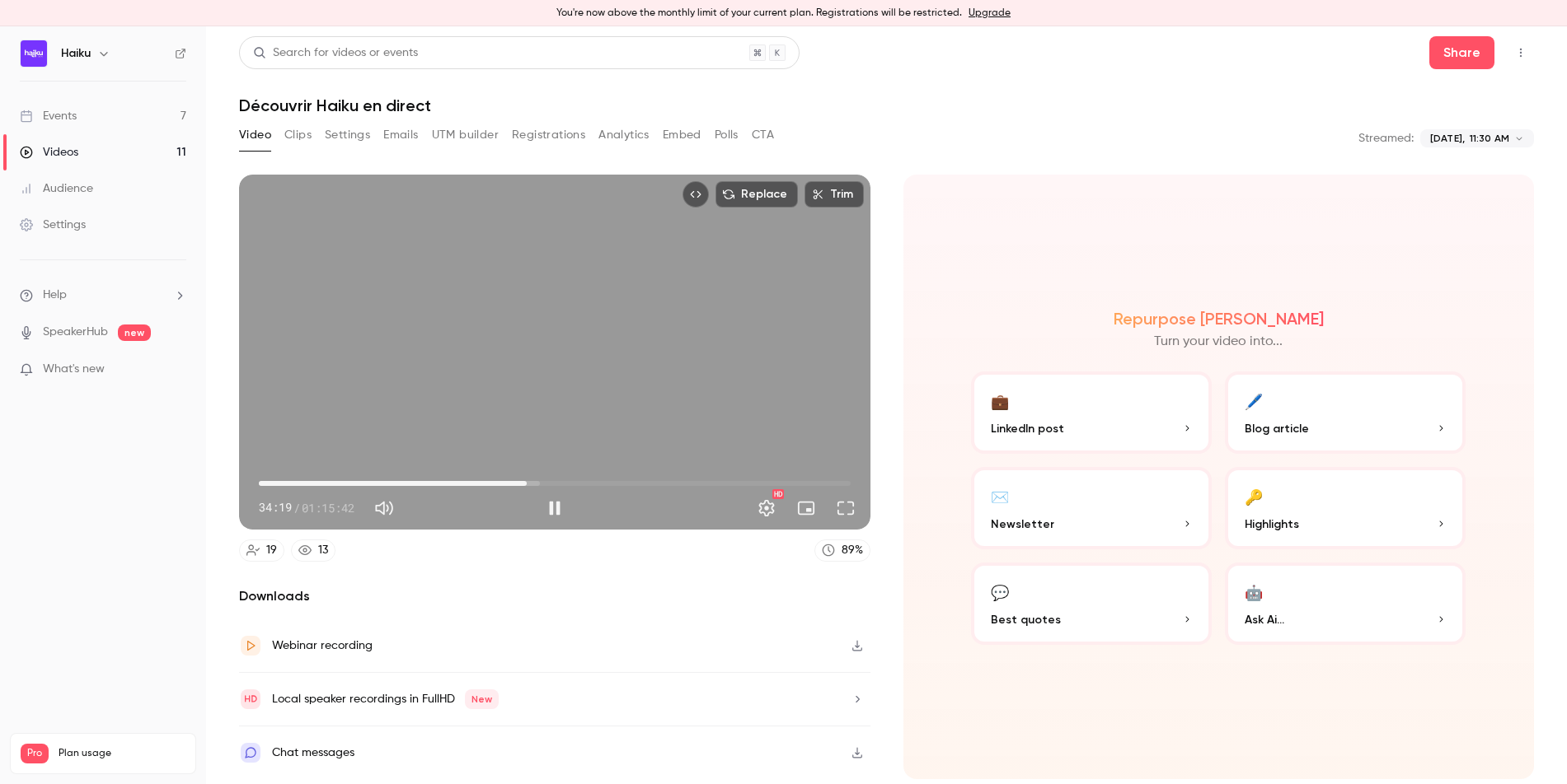
click at [609, 274] on div "Replace Trim 34:19 34:19 / 01:15:42 HD" at bounding box center [554, 353] width 631 height 355
click at [583, 355] on div "Replace Trim 34:20 34:20 / 01:15:42 HD" at bounding box center [554, 353] width 631 height 355
click at [516, 482] on span "32:55" at bounding box center [554, 484] width 591 height 27
click at [499, 483] on span "30:48" at bounding box center [554, 484] width 591 height 27
click at [485, 481] on span "29:01" at bounding box center [554, 484] width 591 height 27
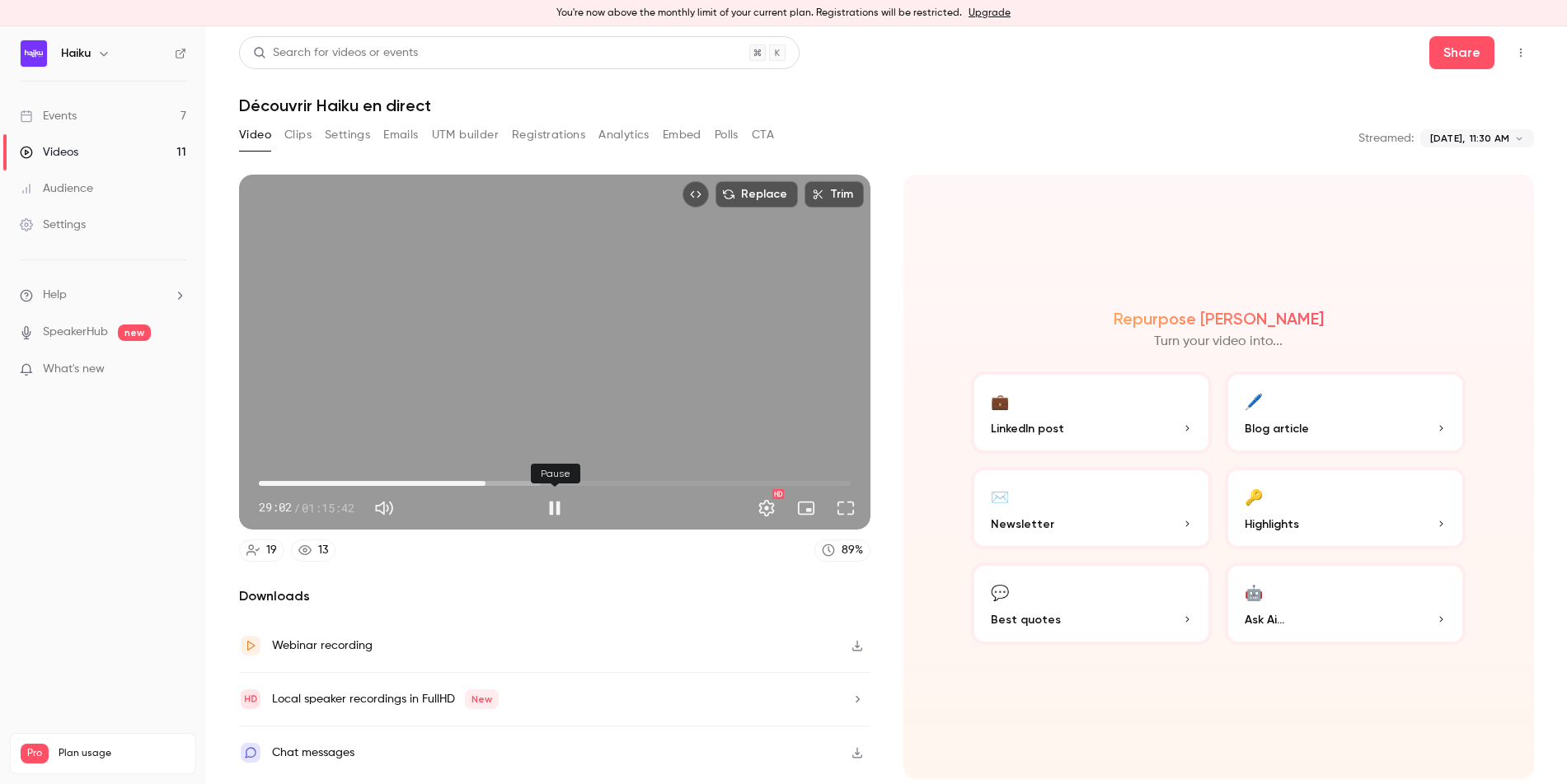
click at [547, 497] on button "Pause" at bounding box center [554, 507] width 33 height 33
click at [504, 457] on div "Replace Trim 29:02 29:02 / 01:15:42 HD" at bounding box center [554, 353] width 631 height 355
click at [525, 482] on span "32:26" at bounding box center [554, 484] width 591 height 27
click at [544, 509] on button "Pause" at bounding box center [554, 507] width 33 height 33
click at [554, 506] on button "Play" at bounding box center [554, 507] width 33 height 33
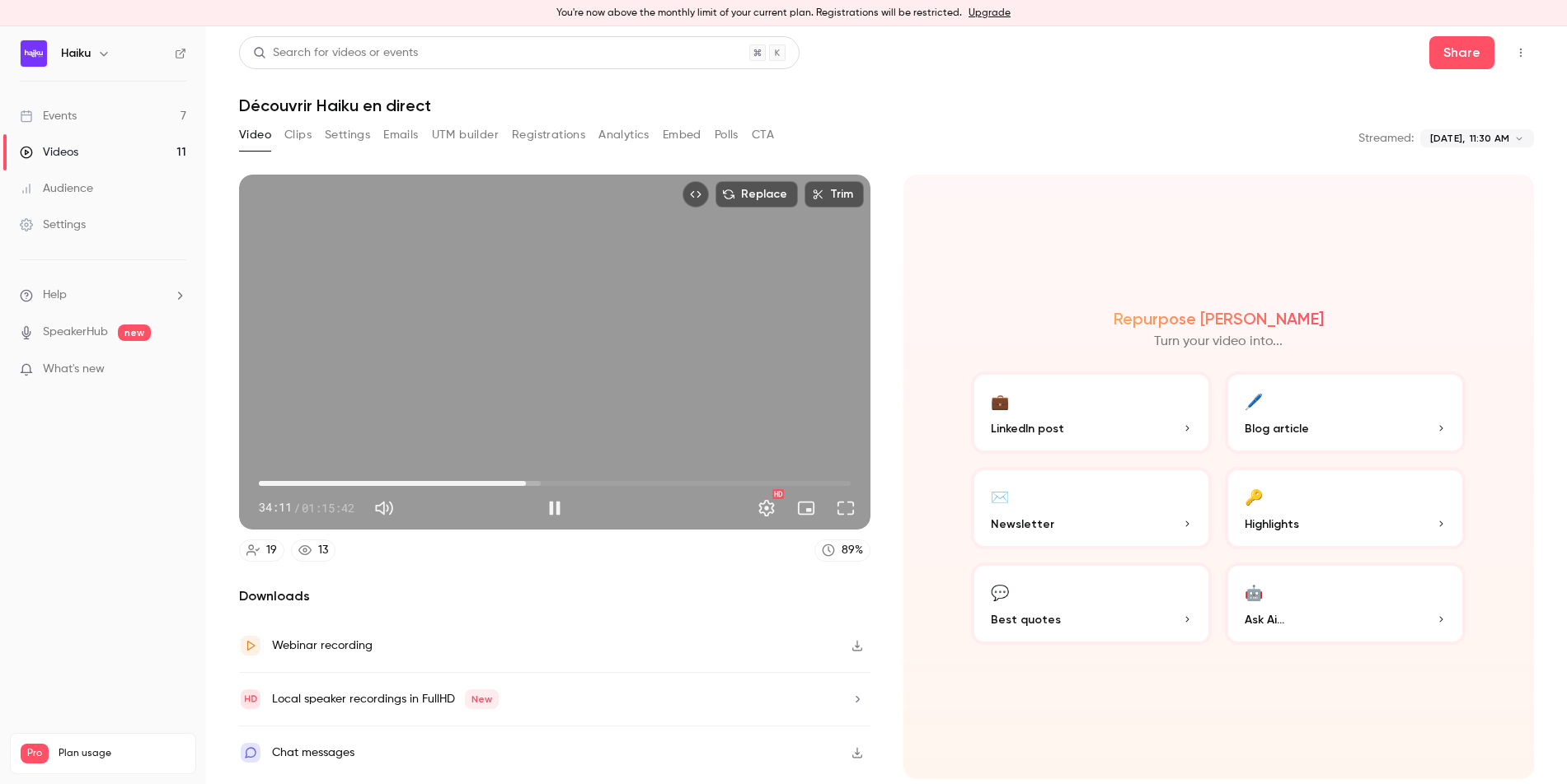
click at [524, 484] on span "34:11" at bounding box center [525, 483] width 5 height 5
click at [571, 483] on span "38:04" at bounding box center [554, 484] width 591 height 27
click at [590, 485] on span "39:54" at bounding box center [554, 484] width 591 height 27
click at [586, 482] on span "41:53" at bounding box center [586, 483] width 5 height 5
click at [602, 482] on span "43:53" at bounding box center [554, 484] width 591 height 27
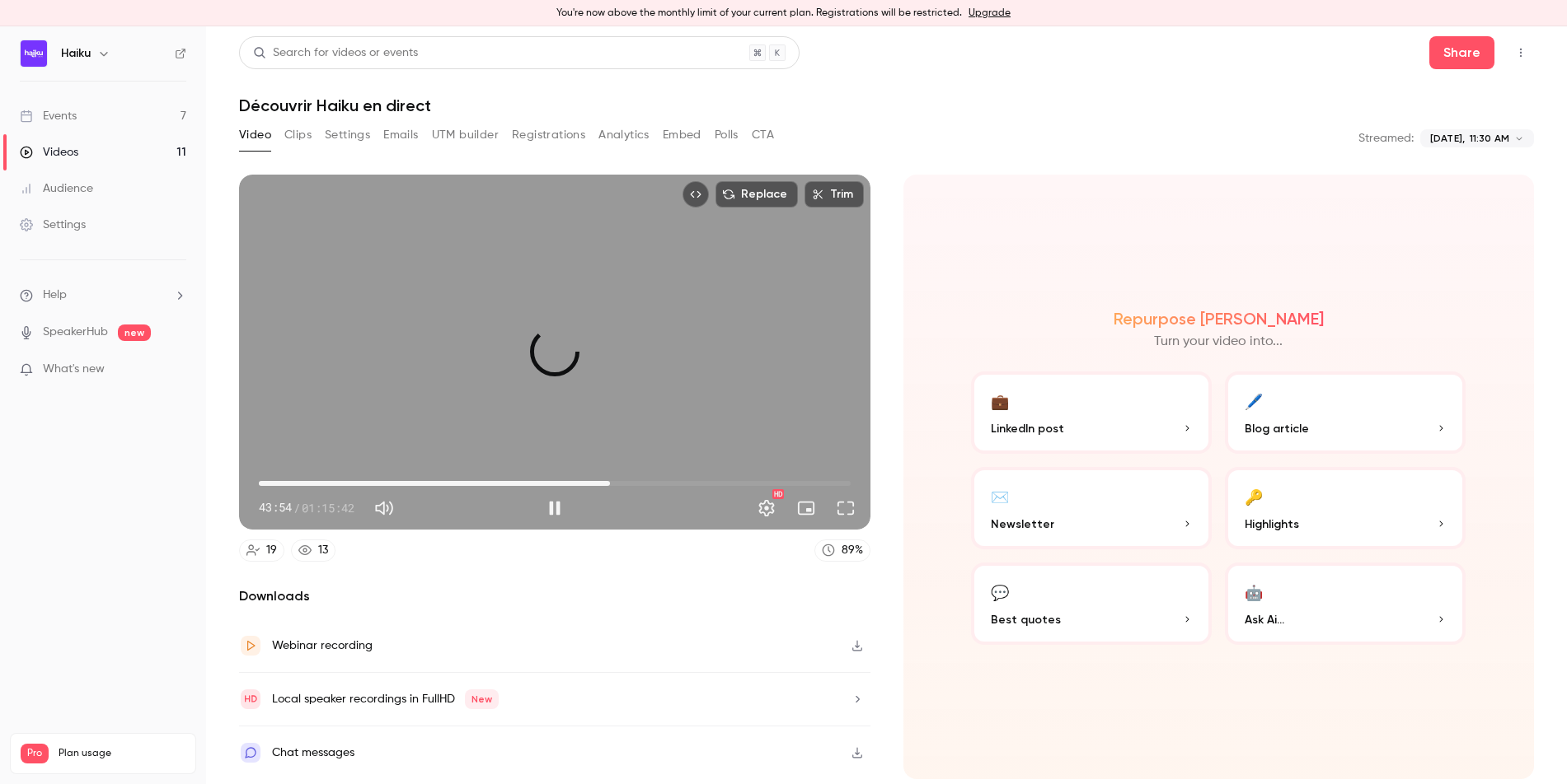
click at [609, 482] on span "44:57" at bounding box center [554, 484] width 591 height 27
click at [616, 481] on span "45:47" at bounding box center [616, 483] width 5 height 5
click at [611, 481] on span "45:09" at bounding box center [610, 483] width 5 height 5
click at [621, 483] on span "46:25" at bounding box center [554, 484] width 591 height 27
click at [619, 482] on span "46:26" at bounding box center [621, 483] width 5 height 5
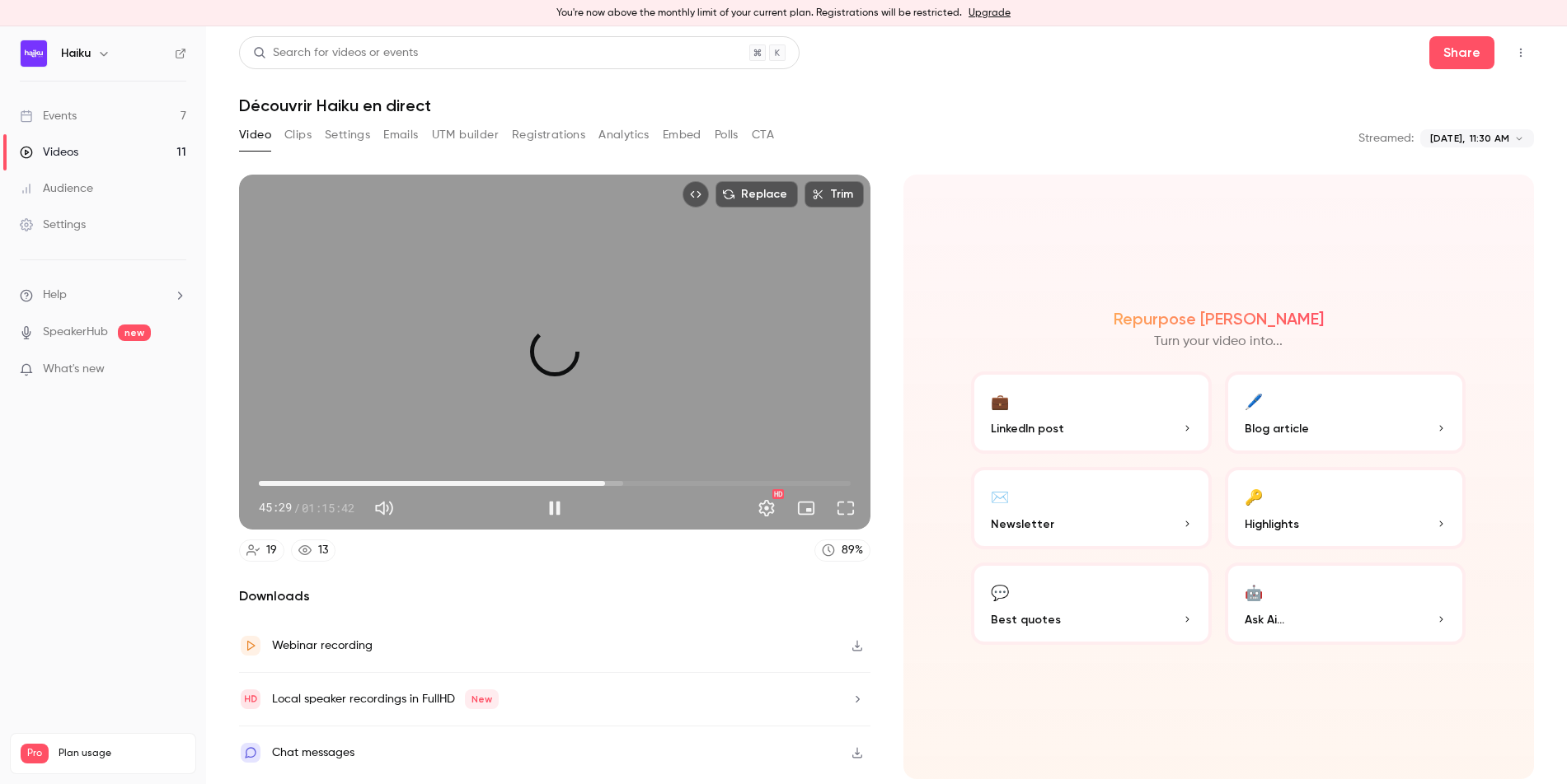
click at [605, 484] on span "44:19" at bounding box center [605, 483] width 5 height 5
click at [586, 312] on div "Replace Trim 52:50 52:50 / 01:15:42 HD" at bounding box center [554, 353] width 631 height 355
type input "******"
